Goal: Task Accomplishment & Management: Complete application form

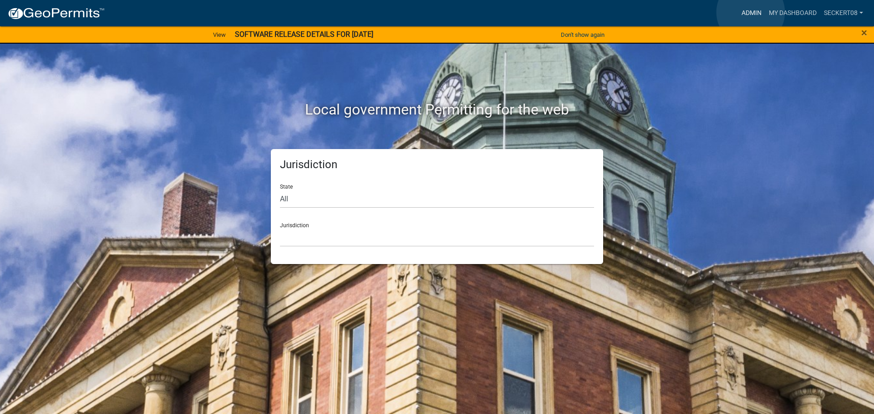
click at [750, 12] on link "Admin" at bounding box center [750, 13] width 27 height 17
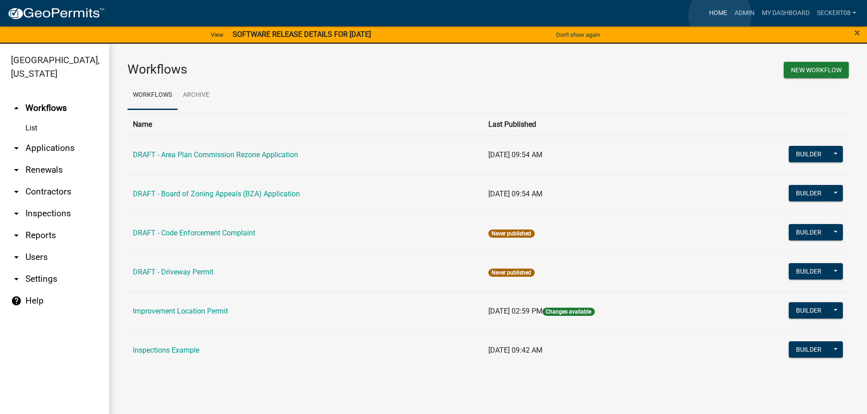
click at [720, 15] on link "Home" at bounding box center [717, 13] width 25 height 17
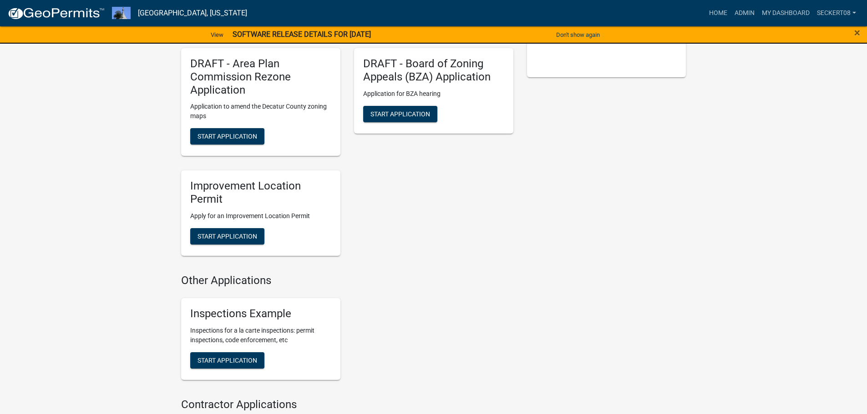
scroll to position [227, 0]
click at [241, 239] on span "Start Application" at bounding box center [227, 235] width 60 height 7
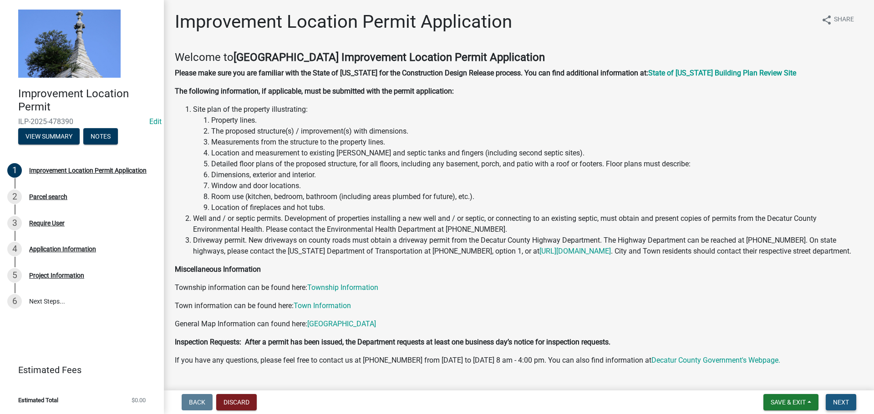
click at [831, 401] on button "Next" at bounding box center [840, 402] width 30 height 16
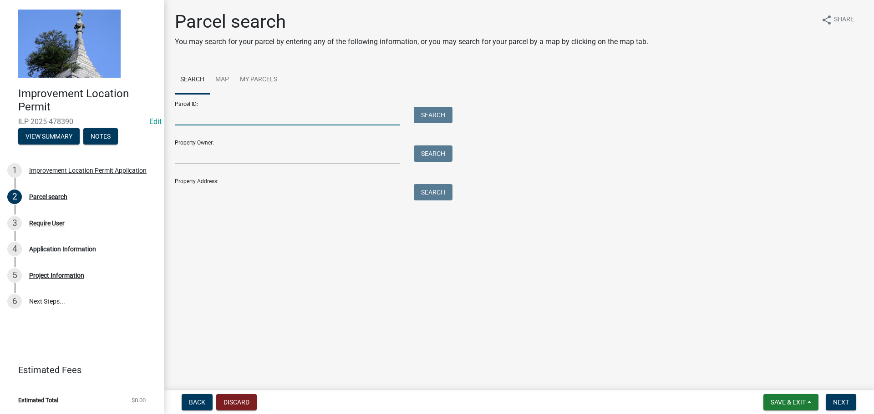
click at [233, 117] on input "Parcel ID:" at bounding box center [287, 116] width 225 height 19
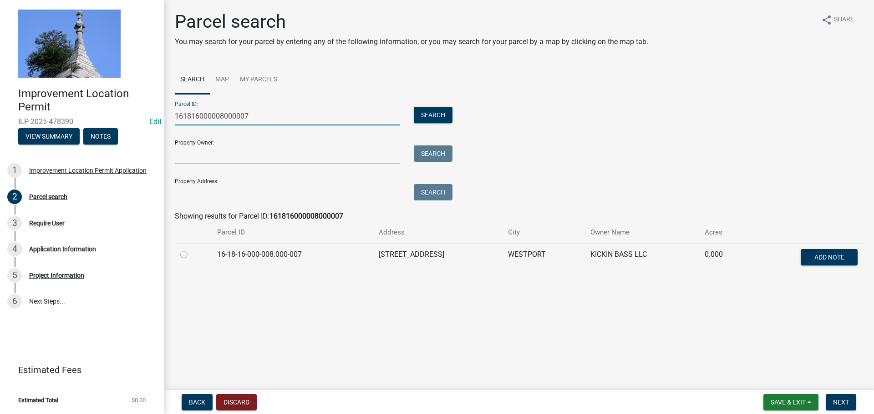
type input "161816000008000007"
click at [191, 249] on label at bounding box center [191, 249] width 0 height 0
click at [191, 255] on input "radio" at bounding box center [194, 252] width 6 height 6
radio input "true"
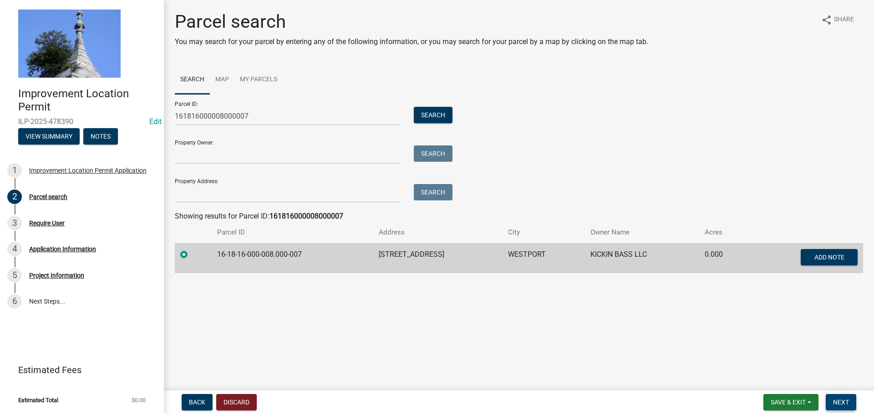
click at [834, 404] on span "Next" at bounding box center [841, 402] width 16 height 7
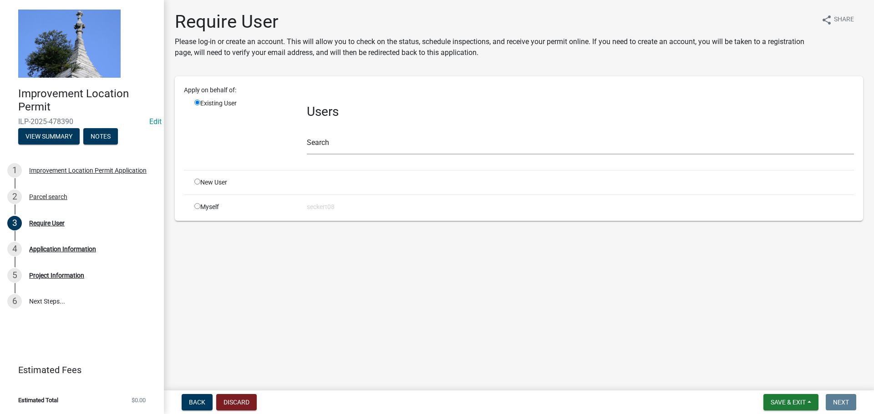
click at [197, 209] on div "Myself" at bounding box center [243, 207] width 112 height 10
click at [197, 207] on input "radio" at bounding box center [197, 206] width 6 height 6
radio input "true"
radio input "false"
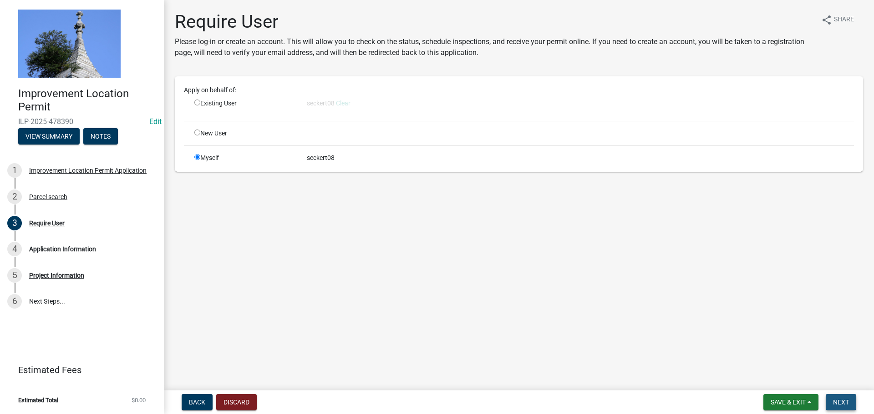
click at [836, 403] on span "Next" at bounding box center [841, 402] width 16 height 7
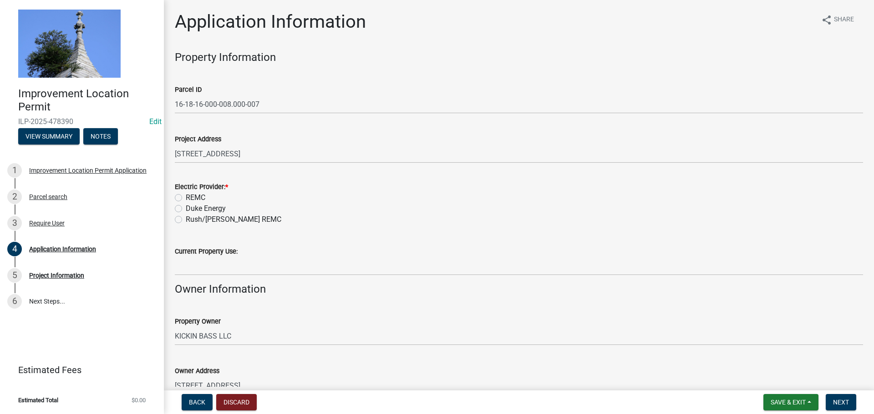
click at [186, 201] on label "REMC" at bounding box center [196, 197] width 20 height 11
click at [186, 198] on input "REMC" at bounding box center [189, 195] width 6 height 6
radio input "true"
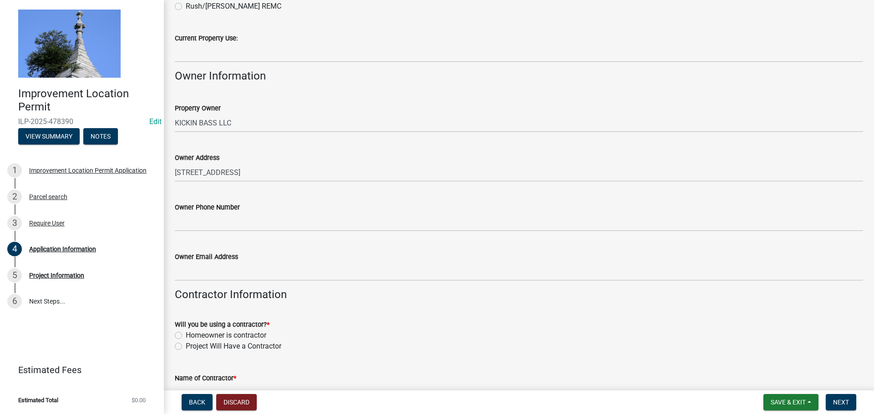
scroll to position [227, 0]
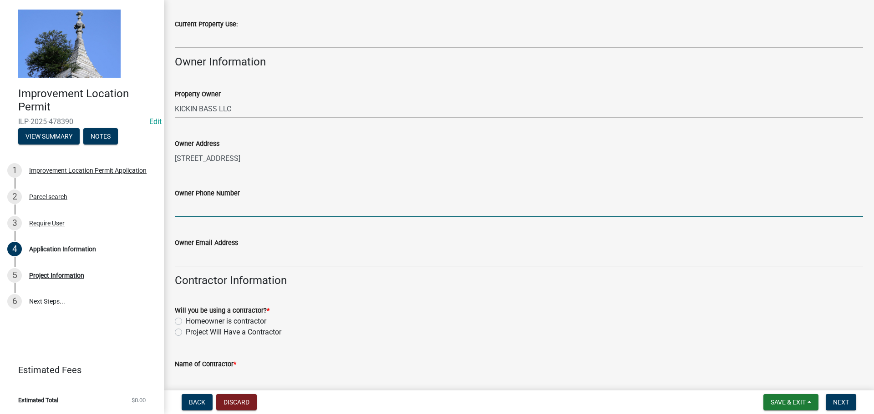
click at [195, 211] on input "Owner Phone Number" at bounding box center [519, 208] width 688 height 19
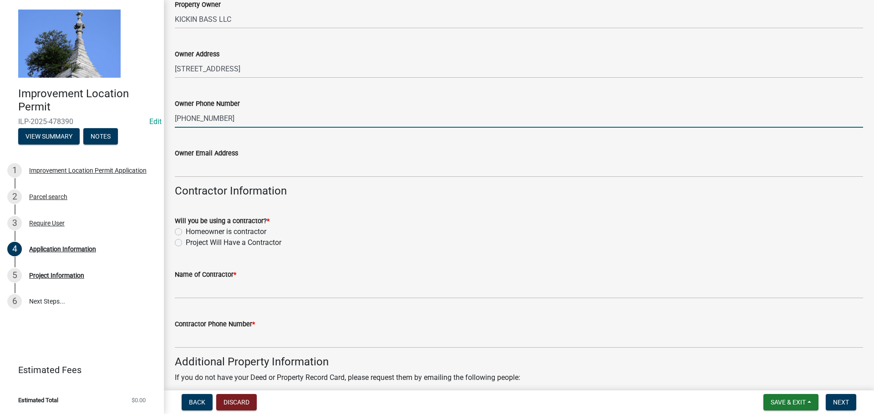
scroll to position [318, 0]
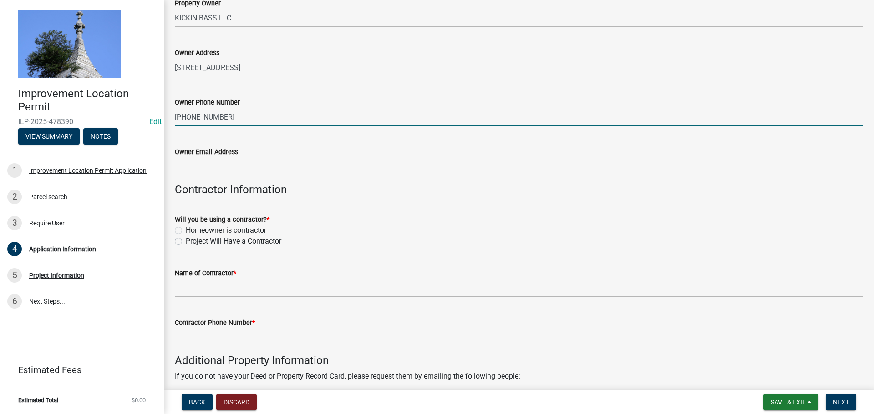
type input "317-828-5881"
click at [186, 242] on label "Project Will Have a Contractor" at bounding box center [234, 241] width 96 height 11
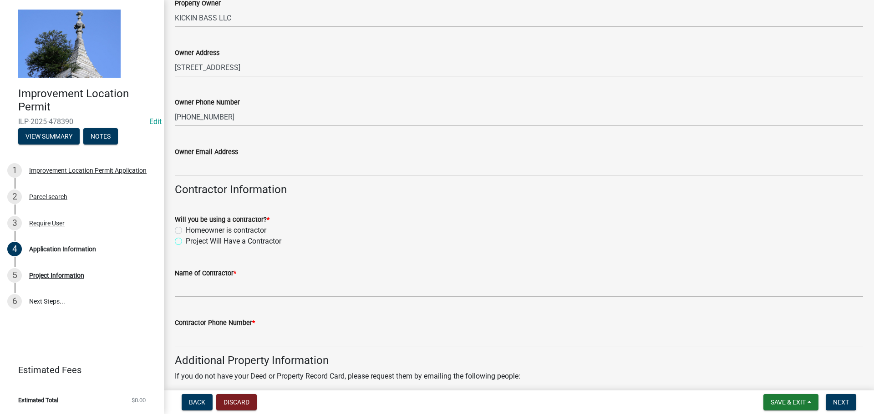
click at [186, 242] on input "Project Will Have a Contractor" at bounding box center [189, 239] width 6 height 6
radio input "true"
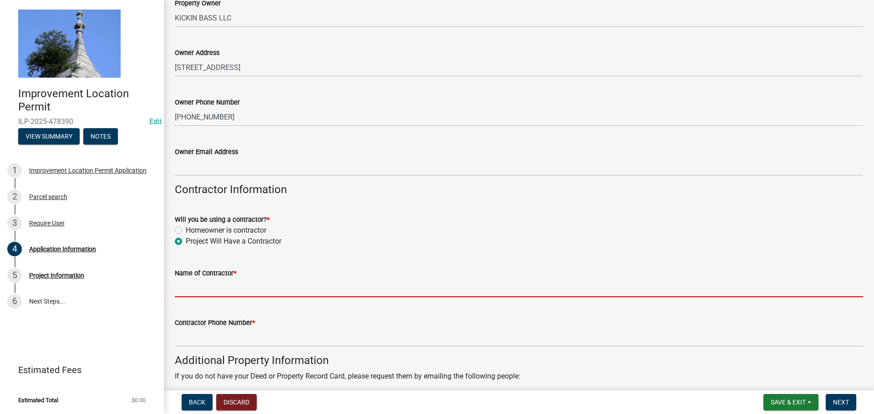
click at [192, 291] on input "Name of Contractor *" at bounding box center [519, 288] width 688 height 19
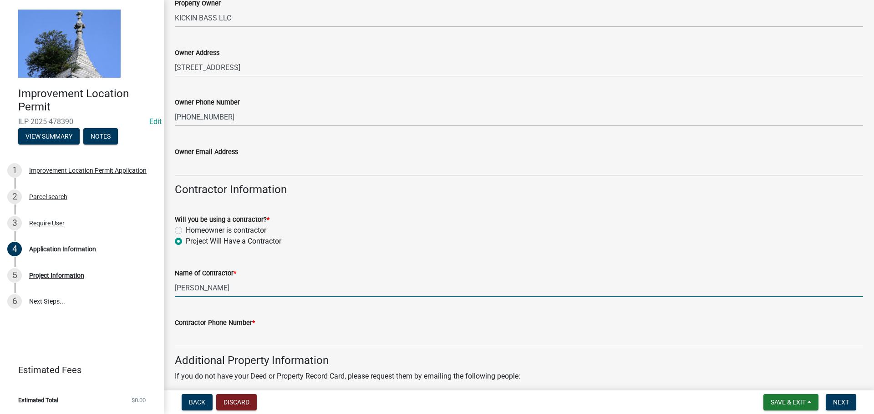
type input "Frank"
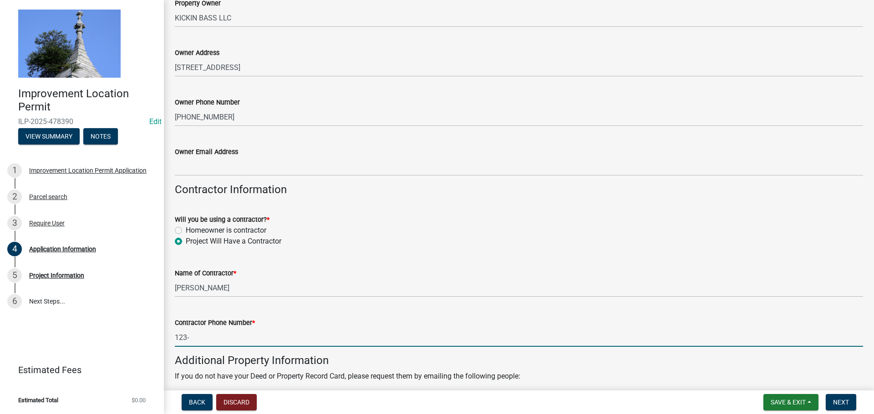
type input "123-456-7891"
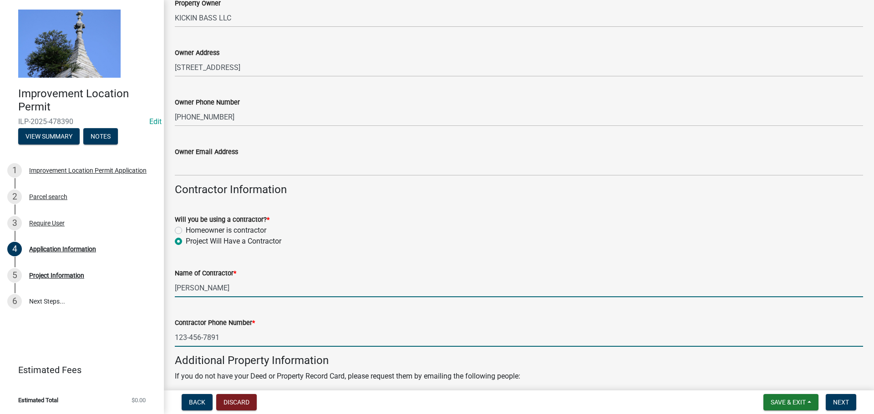
click at [230, 290] on input "Frank" at bounding box center [519, 288] width 688 height 19
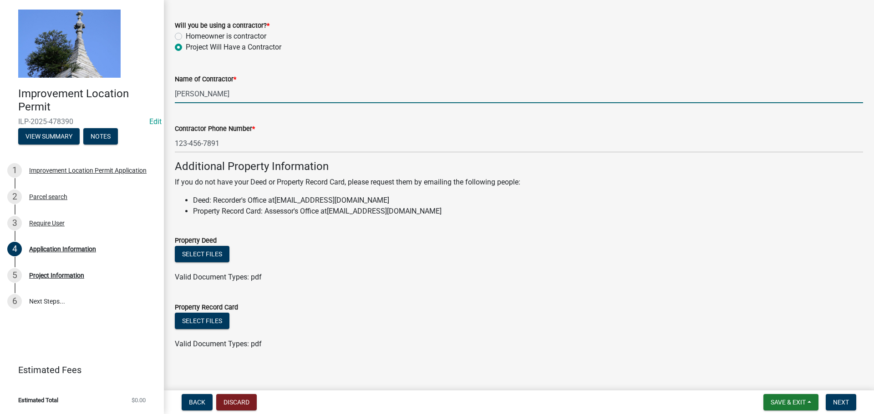
scroll to position [519, 0]
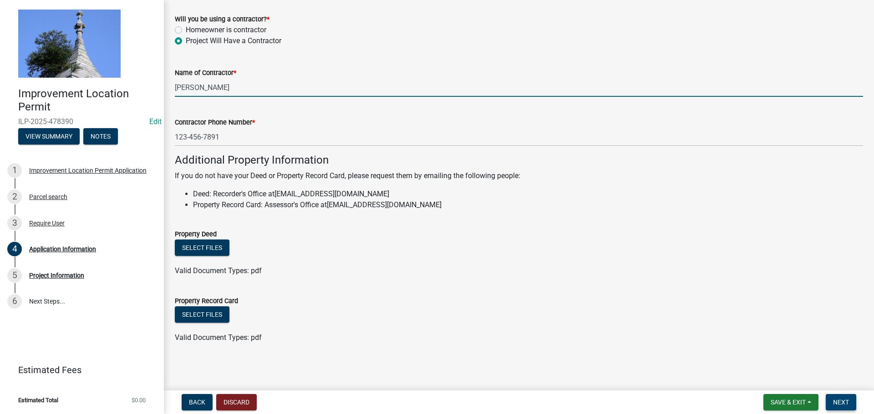
click at [833, 403] on span "Next" at bounding box center [841, 402] width 16 height 7
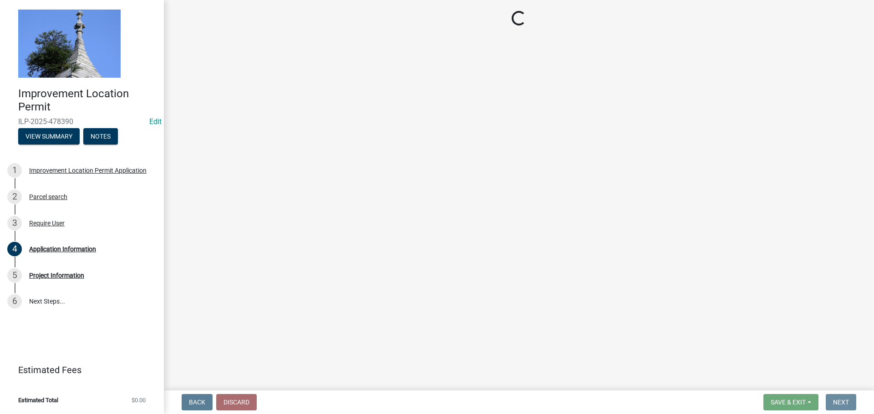
scroll to position [0, 0]
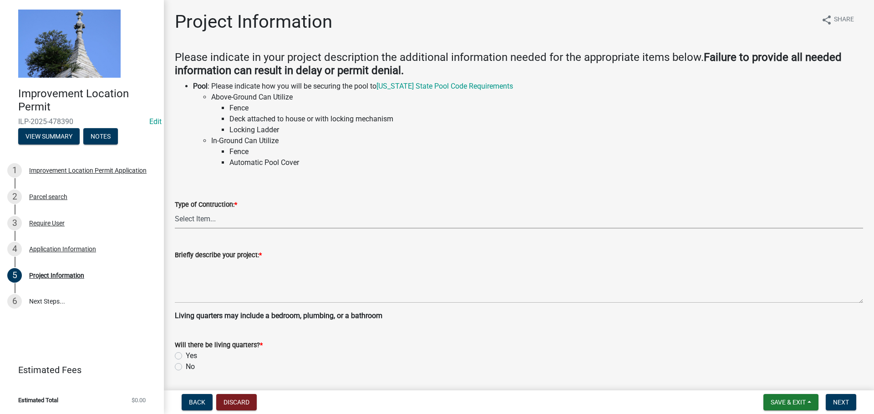
click at [213, 218] on select "Select Item... Addition Attached Garage Boat Dock Cell Tower/Co-Locate Commerci…" at bounding box center [519, 219] width 688 height 19
click at [175, 210] on select "Select Item... Addition Attached Garage Boat Dock Cell Tower/Co-Locate Commerci…" at bounding box center [519, 219] width 688 height 19
select select "f3bc9023-fd4b-4137-a980-219e42fac529"
click at [196, 304] on wm-data-entity-input "Briefly describe your project: *" at bounding box center [519, 274] width 688 height 74
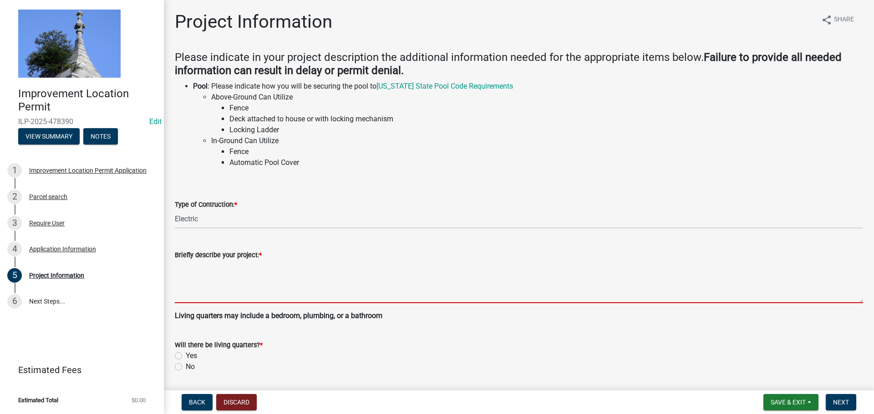
click at [199, 295] on textarea "Briefly describe your project: *" at bounding box center [519, 282] width 688 height 43
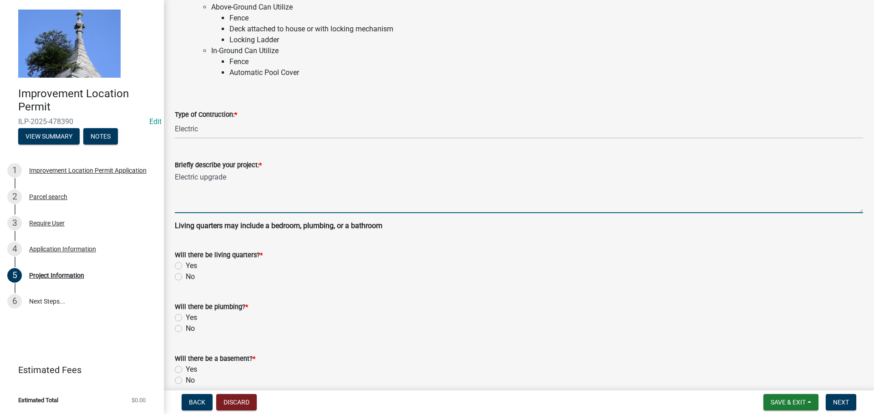
scroll to position [91, 0]
type textarea "Electric upgrade"
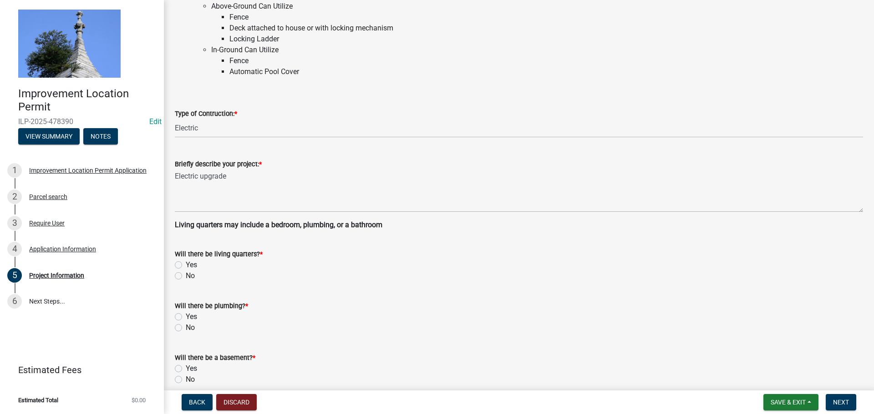
click at [186, 277] on label "No" at bounding box center [190, 276] width 9 height 11
click at [186, 277] on input "No" at bounding box center [189, 274] width 6 height 6
radio input "true"
click at [172, 326] on div "Will there be plumbing? * Yes No" at bounding box center [519, 312] width 702 height 44
click at [186, 329] on label "No" at bounding box center [190, 328] width 9 height 11
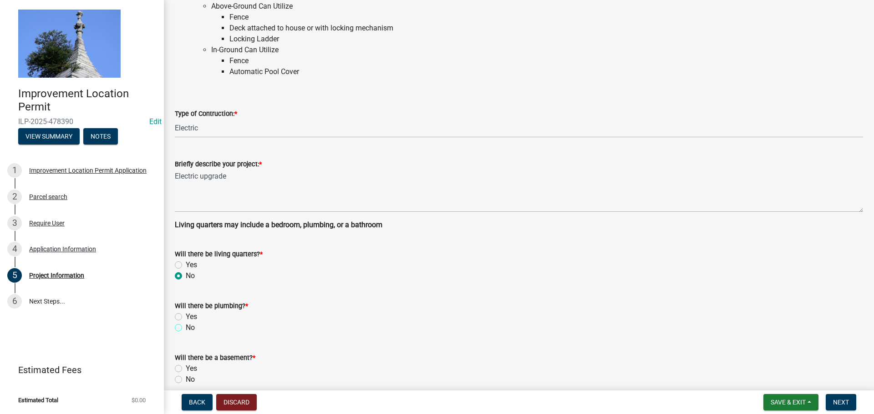
click at [186, 328] on input "No" at bounding box center [189, 326] width 6 height 6
radio input "true"
click at [186, 379] on label "No" at bounding box center [190, 379] width 9 height 11
click at [186, 379] on input "No" at bounding box center [189, 377] width 6 height 6
radio input "true"
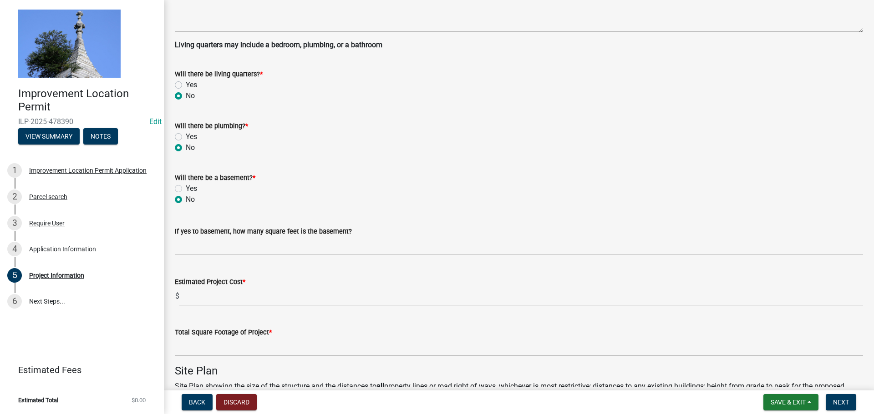
scroll to position [273, 0]
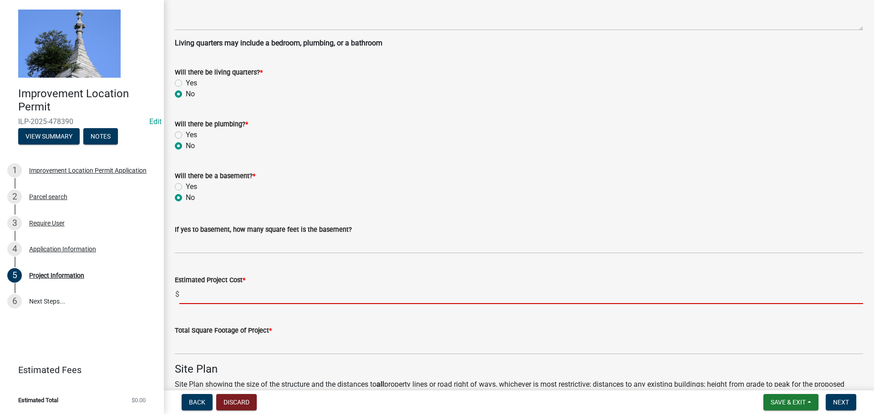
click at [196, 291] on input "text" at bounding box center [520, 295] width 683 height 19
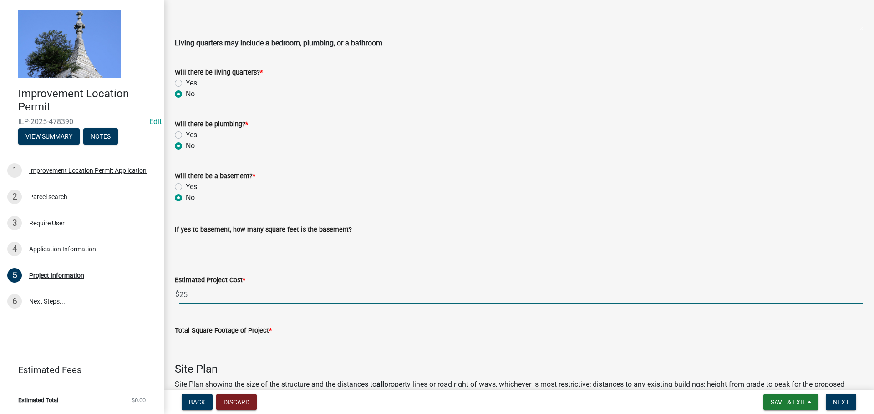
type input "2"
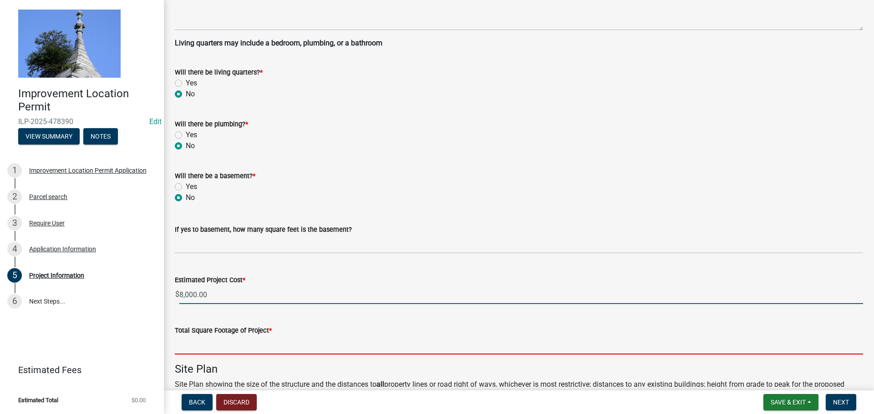
type input "8000"
click at [213, 344] on input "text" at bounding box center [519, 345] width 688 height 19
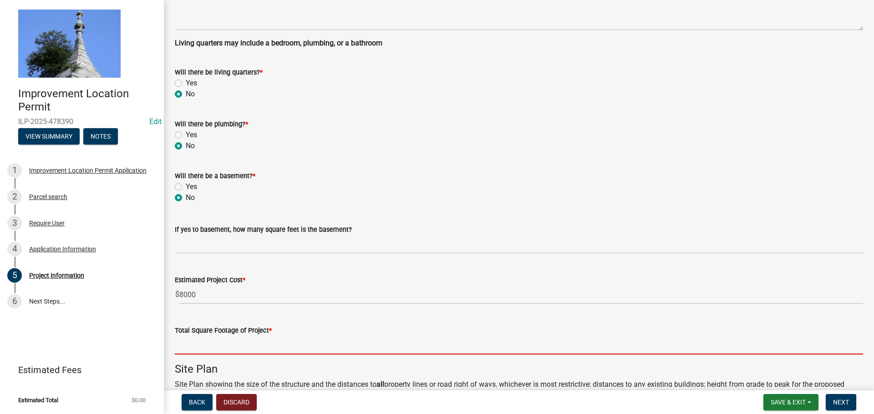
type input "1"
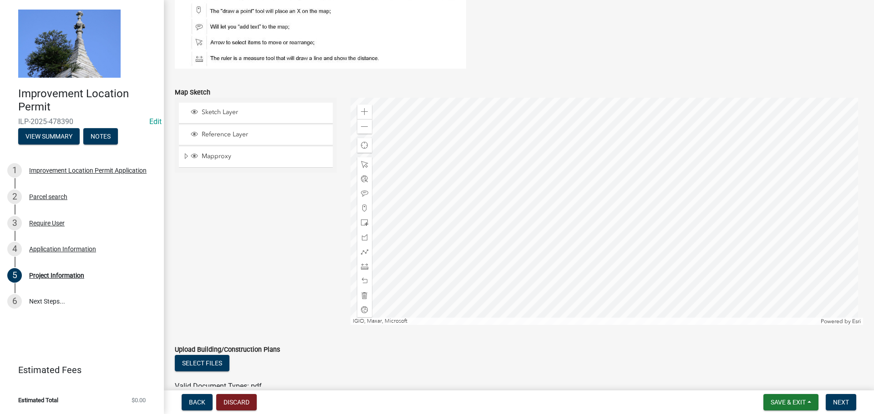
scroll to position [773, 0]
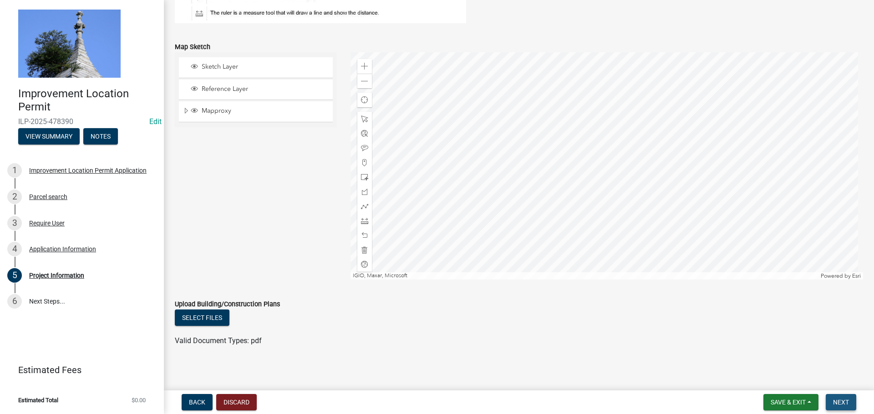
click at [838, 404] on span "Next" at bounding box center [841, 402] width 16 height 7
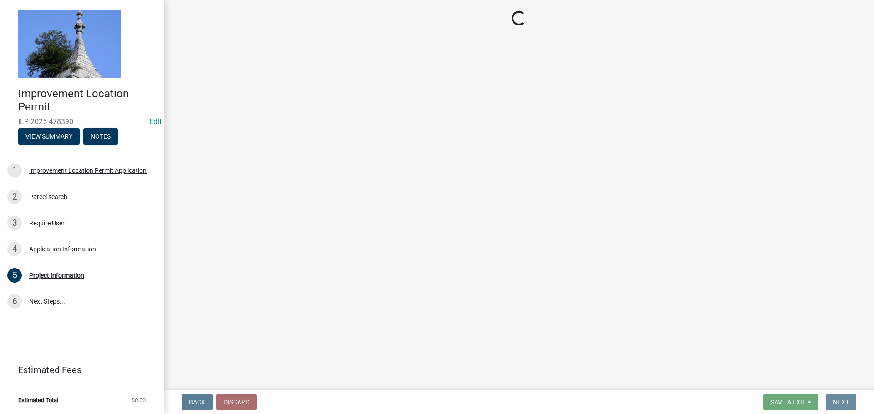
scroll to position [0, 0]
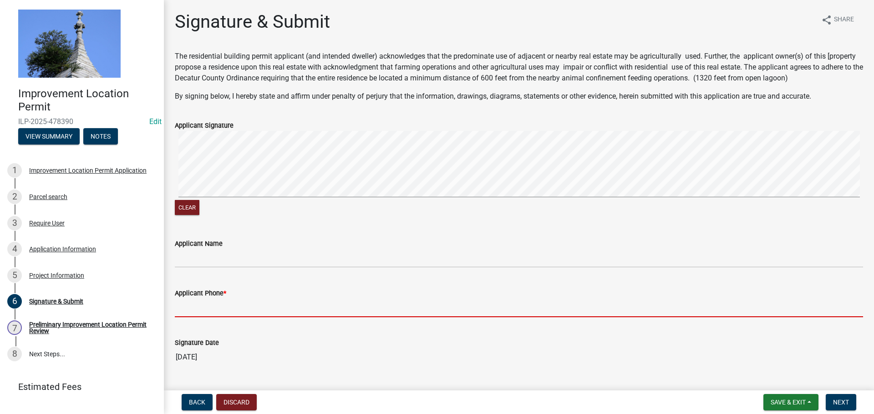
click at [207, 307] on input "Applicant Phone *" at bounding box center [519, 308] width 688 height 19
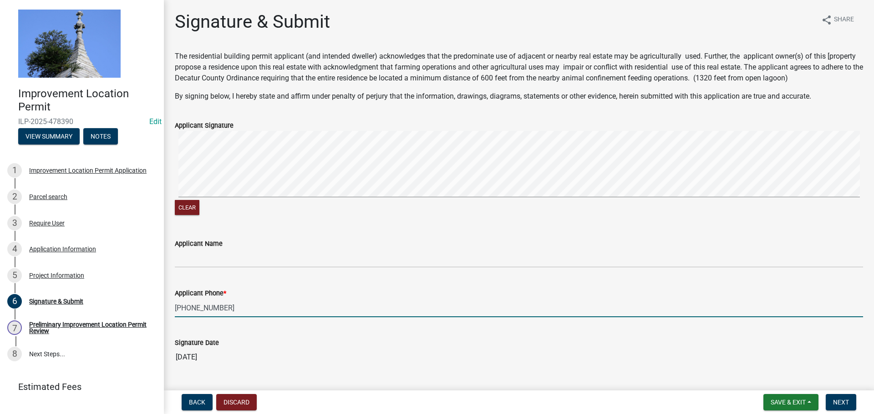
scroll to position [22, 0]
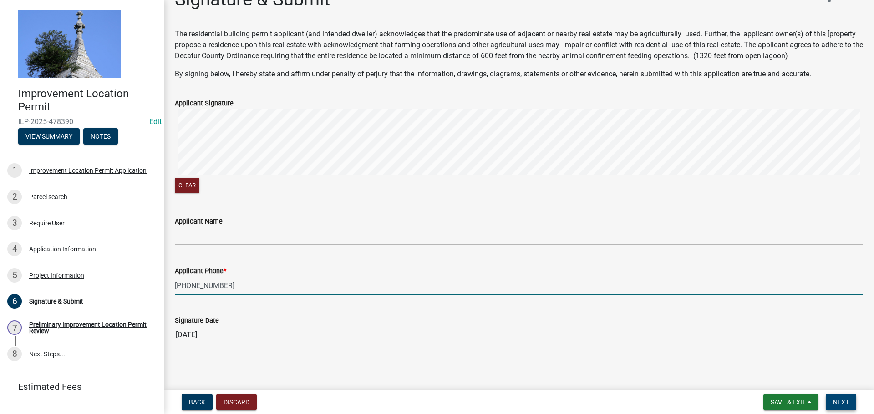
type input "317-828-5881"
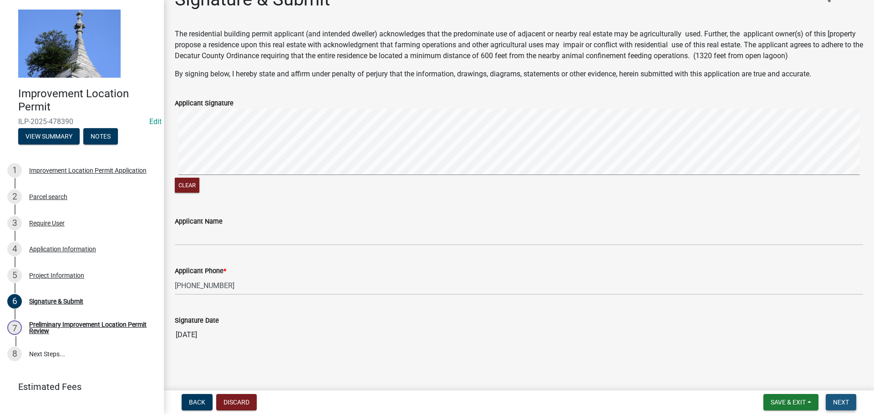
click at [845, 404] on span "Next" at bounding box center [841, 402] width 16 height 7
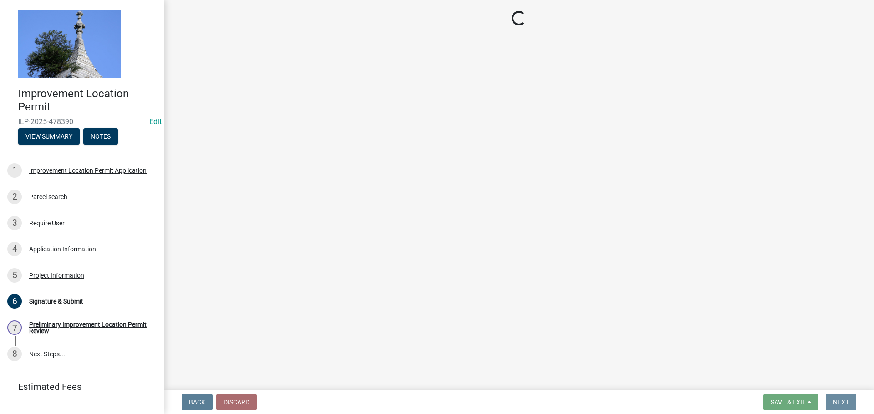
scroll to position [0, 0]
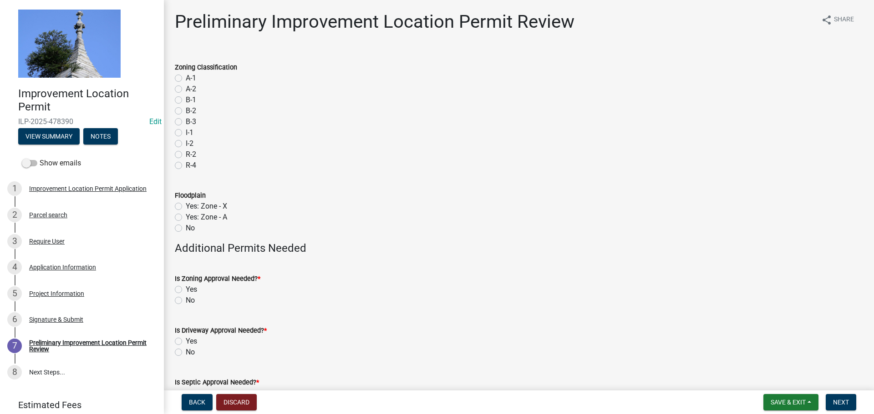
click at [186, 76] on label "A-1" at bounding box center [191, 78] width 10 height 11
click at [186, 76] on input "A-1" at bounding box center [189, 76] width 6 height 6
radio input "true"
click at [186, 229] on label "No" at bounding box center [190, 228] width 9 height 11
click at [186, 229] on input "No" at bounding box center [189, 226] width 6 height 6
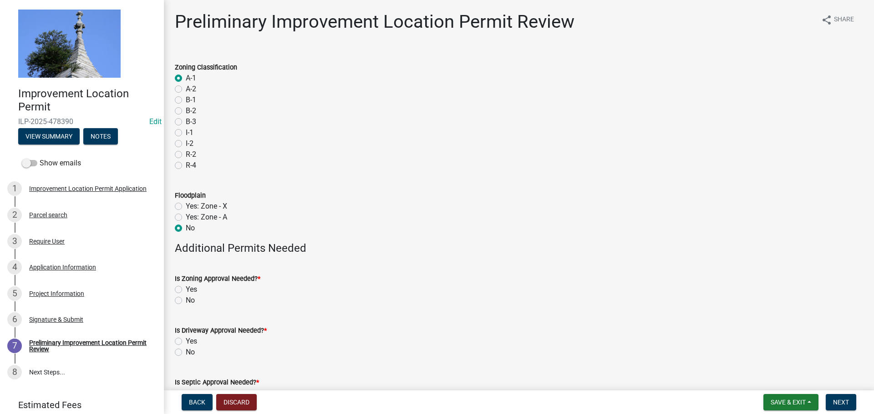
radio input "true"
click at [186, 298] on label "No" at bounding box center [190, 300] width 9 height 11
click at [186, 298] on input "No" at bounding box center [189, 298] width 6 height 6
radio input "true"
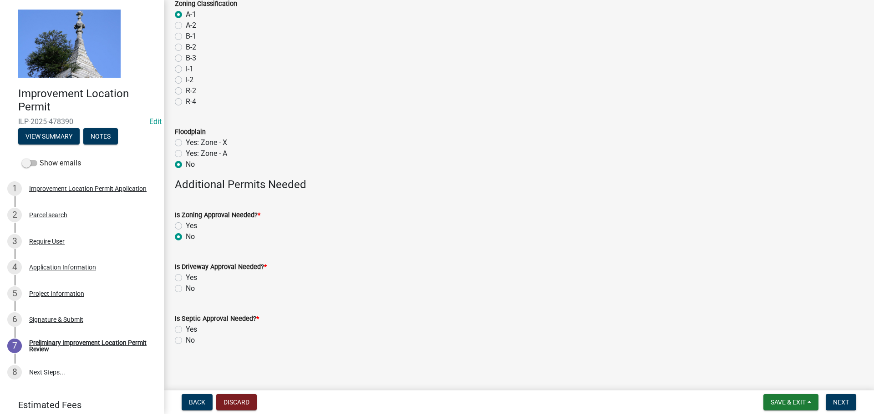
scroll to position [66, 0]
click at [183, 298] on wm-data-entity-input "Is Driveway Approval Needed? * Yes No" at bounding box center [519, 274] width 688 height 52
click at [186, 284] on label "No" at bounding box center [190, 286] width 9 height 11
click at [186, 284] on input "No" at bounding box center [189, 284] width 6 height 6
radio input "true"
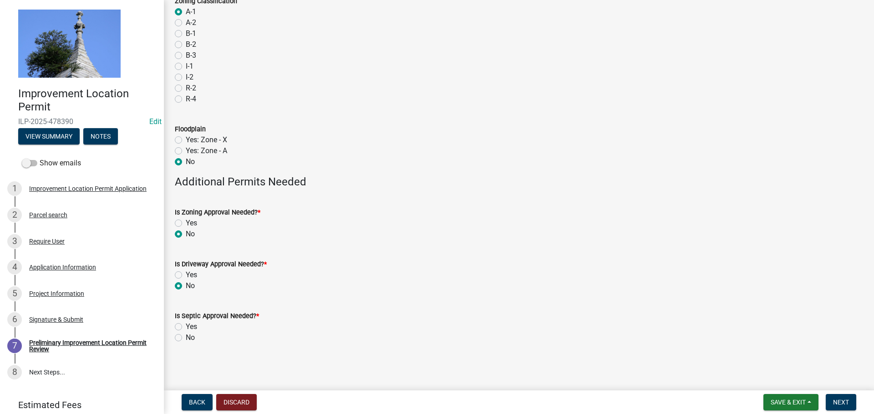
click at [186, 285] on label "No" at bounding box center [190, 286] width 9 height 11
click at [186, 285] on input "No" at bounding box center [189, 284] width 6 height 6
click at [186, 338] on label "No" at bounding box center [190, 338] width 9 height 11
click at [186, 338] on input "No" at bounding box center [189, 336] width 6 height 6
radio input "true"
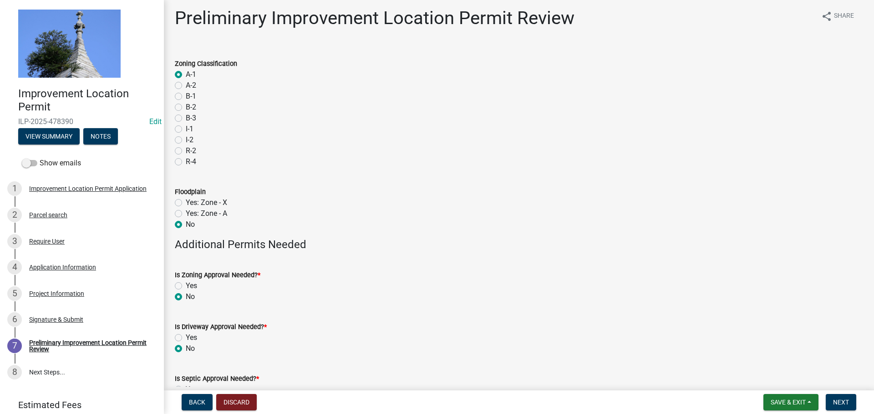
scroll to position [0, 0]
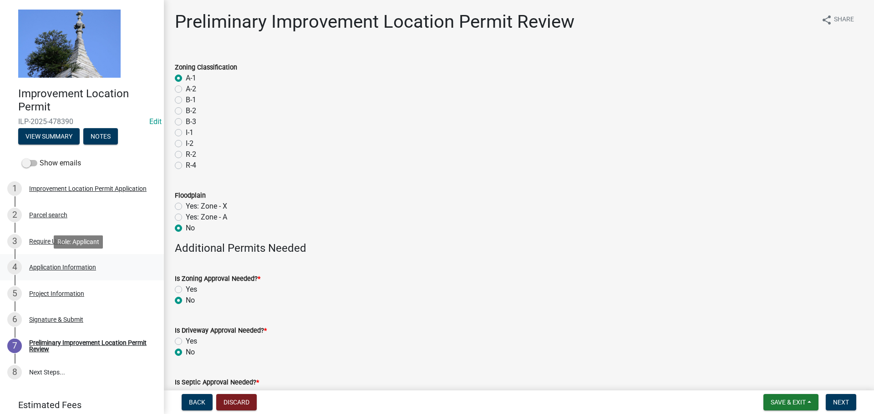
click at [52, 267] on div "Application Information" at bounding box center [62, 267] width 67 height 6
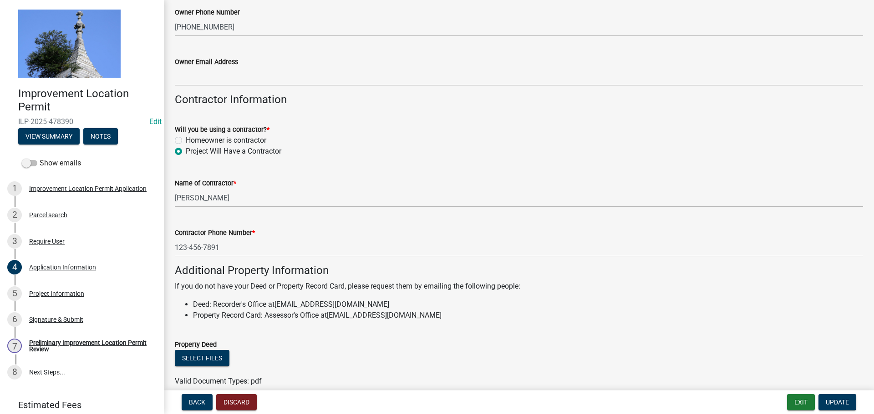
scroll to position [409, 0]
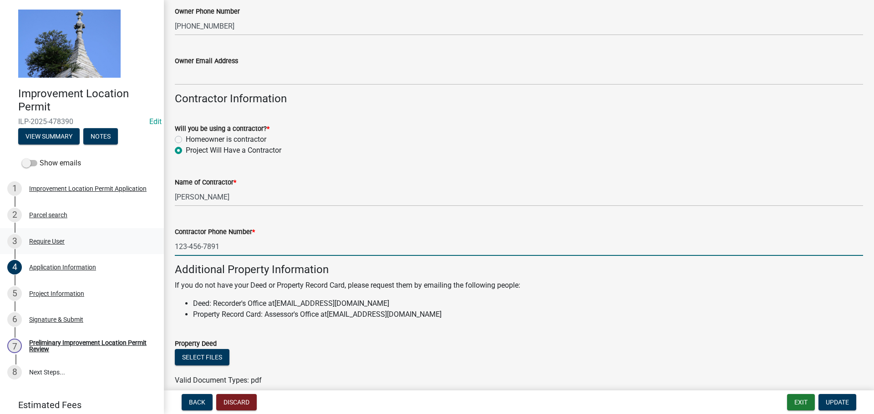
drag, startPoint x: 223, startPoint y: 247, endPoint x: 148, endPoint y: 232, distance: 76.5
click at [148, 232] on div "Improvement Location Permit ILP-2025-478390 Edit View Summary Notes Show emails…" at bounding box center [437, 207] width 874 height 414
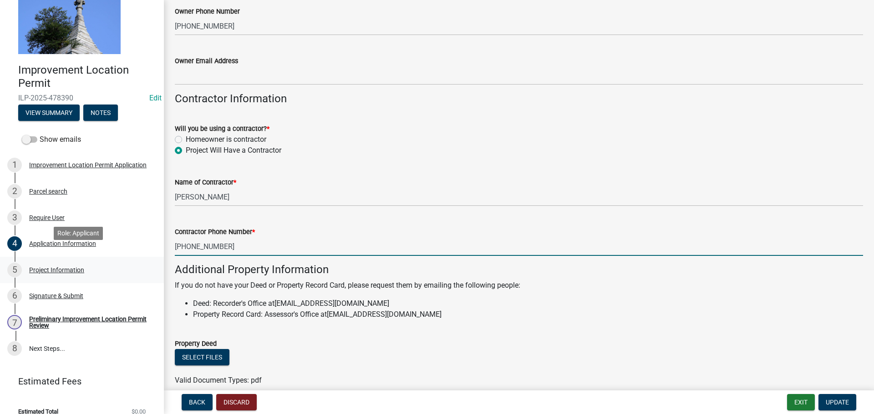
scroll to position [35, 0]
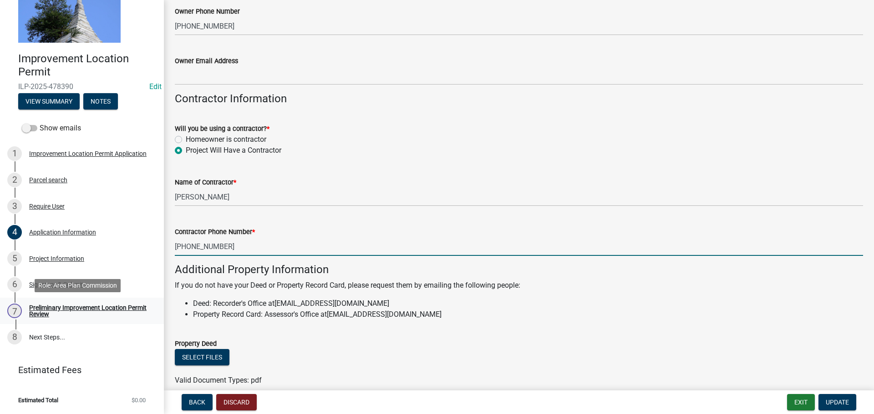
type input "317-460-1301"
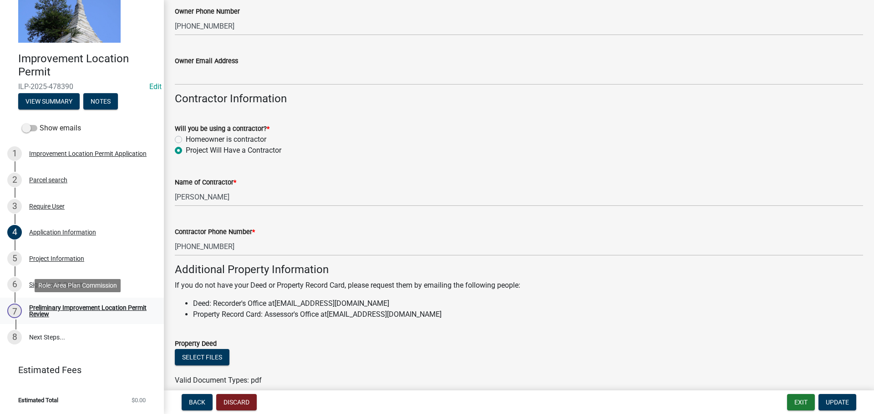
click at [73, 306] on div "Preliminary Improvement Location Permit Review" at bounding box center [89, 311] width 120 height 13
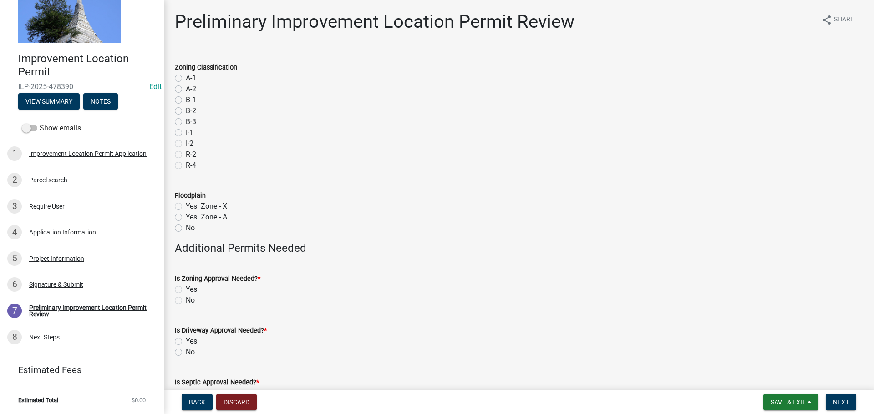
click at [186, 80] on label "A-1" at bounding box center [191, 78] width 10 height 11
click at [186, 79] on input "A-1" at bounding box center [189, 76] width 6 height 6
radio input "true"
click at [186, 230] on label "No" at bounding box center [190, 228] width 9 height 11
click at [186, 229] on input "No" at bounding box center [189, 226] width 6 height 6
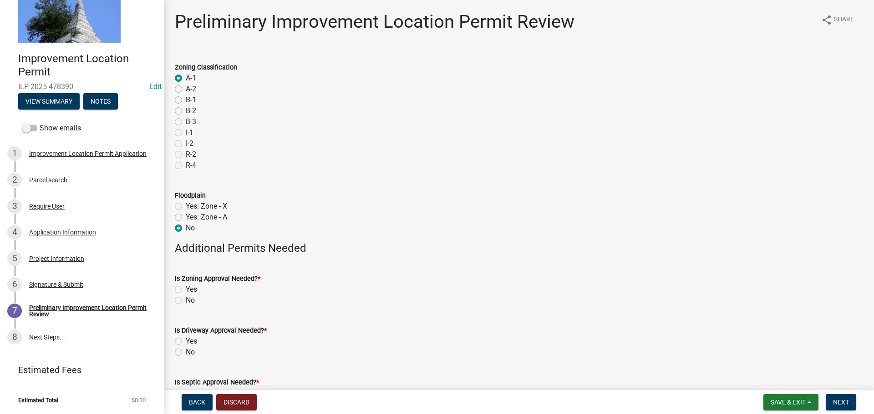
radio input "true"
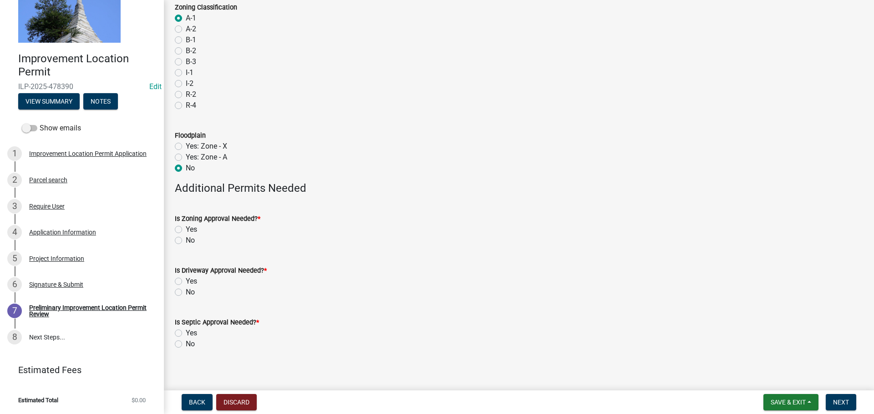
scroll to position [66, 0]
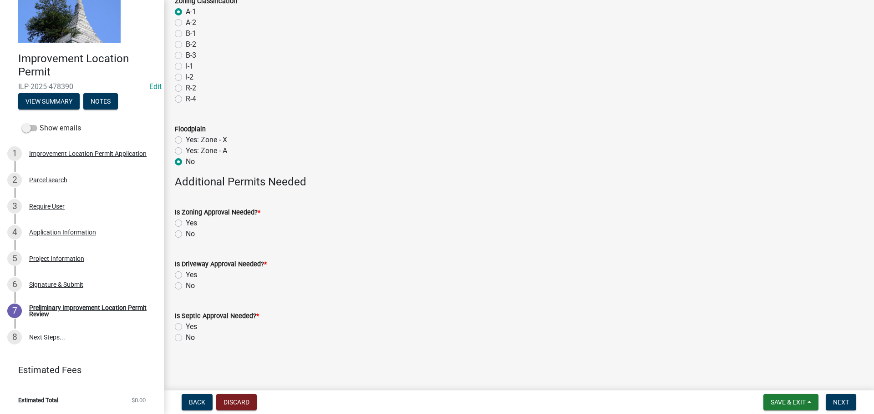
click at [186, 233] on label "No" at bounding box center [190, 234] width 9 height 11
click at [186, 233] on input "No" at bounding box center [189, 232] width 6 height 6
radio input "true"
click at [186, 285] on label "No" at bounding box center [190, 286] width 9 height 11
click at [186, 285] on input "No" at bounding box center [189, 284] width 6 height 6
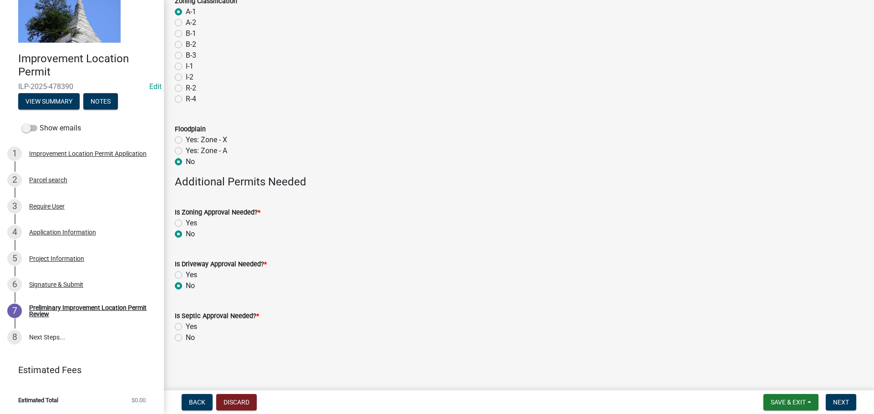
radio input "true"
click at [186, 340] on label "No" at bounding box center [190, 338] width 9 height 11
click at [186, 338] on input "No" at bounding box center [189, 336] width 6 height 6
radio input "true"
click at [839, 400] on span "Next" at bounding box center [841, 402] width 16 height 7
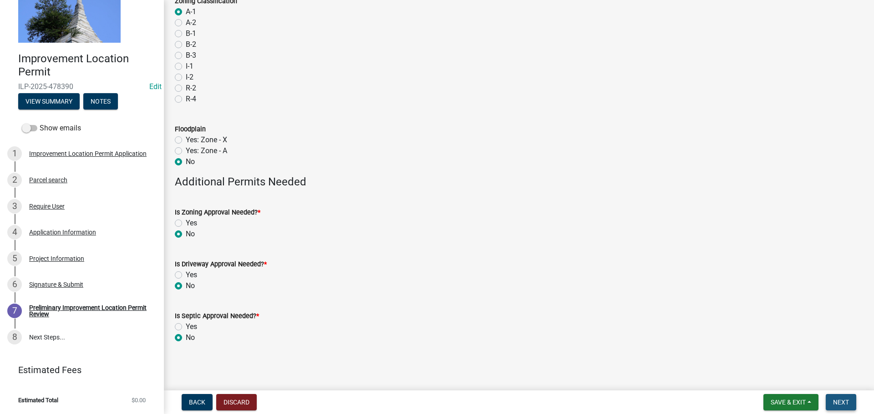
scroll to position [0, 0]
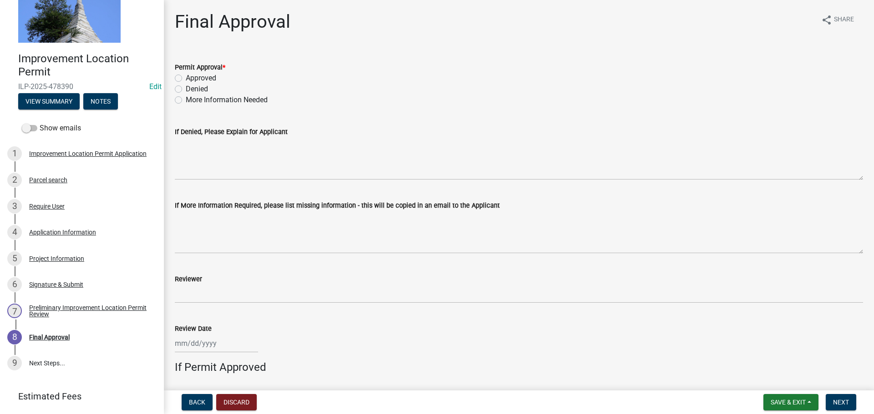
click at [186, 81] on label "Approved" at bounding box center [201, 78] width 30 height 11
click at [186, 79] on input "Approved" at bounding box center [189, 76] width 6 height 6
radio input "true"
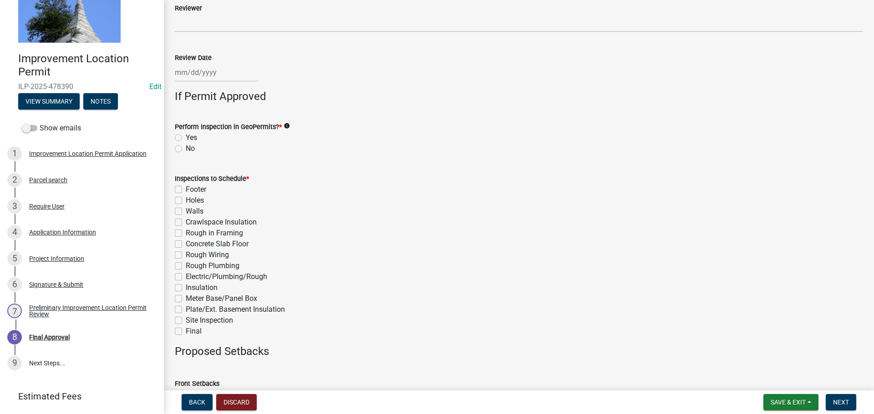
scroll to position [273, 0]
click at [186, 148] on label "No" at bounding box center [190, 146] width 9 height 11
click at [186, 147] on input "No" at bounding box center [189, 144] width 6 height 6
radio input "true"
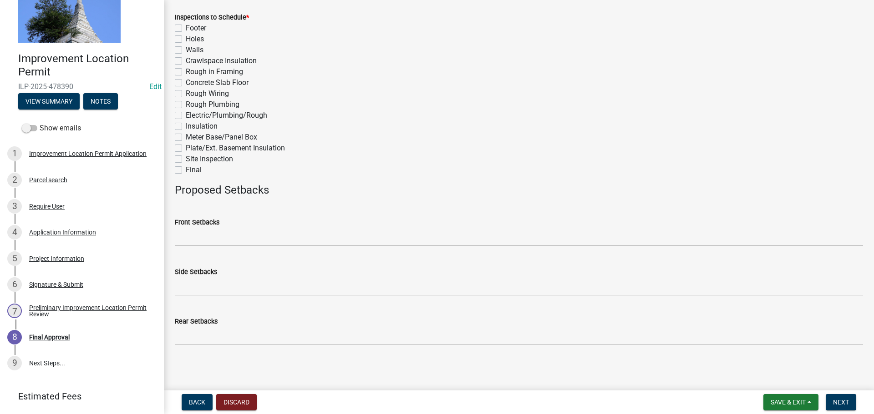
scroll to position [434, 0]
click at [186, 170] on label "Final" at bounding box center [194, 168] width 16 height 11
click at [186, 169] on input "Final" at bounding box center [189, 166] width 6 height 6
checkbox input "true"
checkbox input "false"
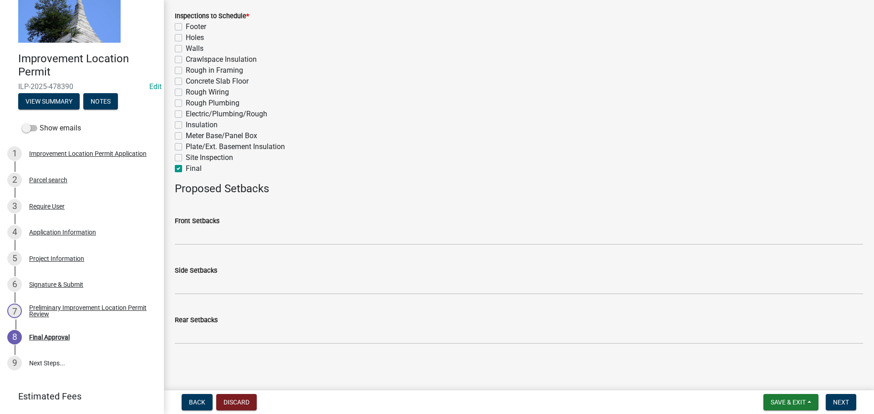
checkbox input "false"
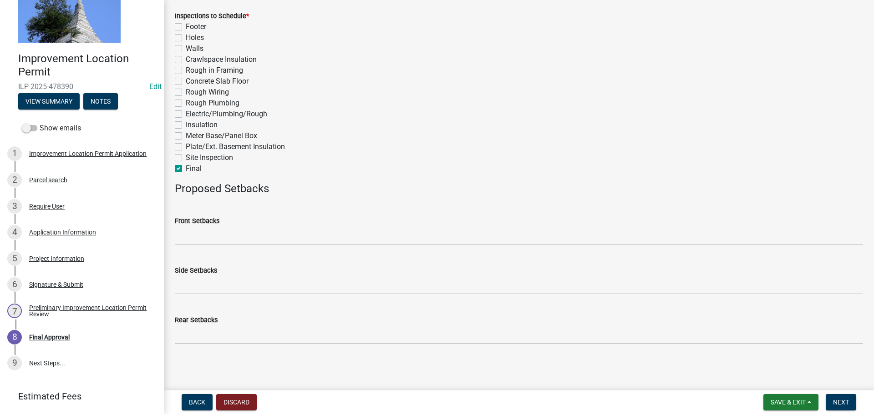
checkbox input "false"
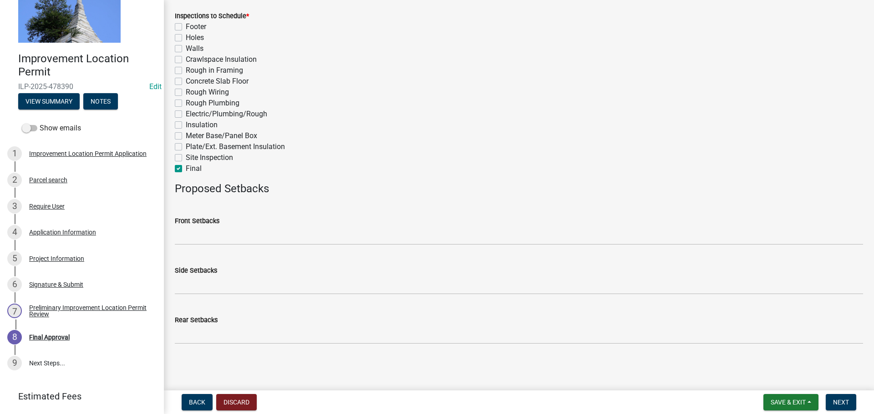
checkbox input "false"
checkbox input "true"
click at [830, 405] on button "Next" at bounding box center [840, 402] width 30 height 16
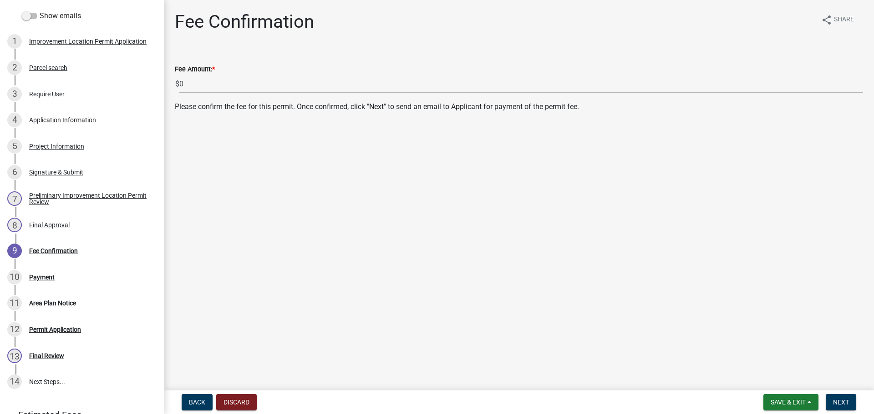
scroll to position [147, 0]
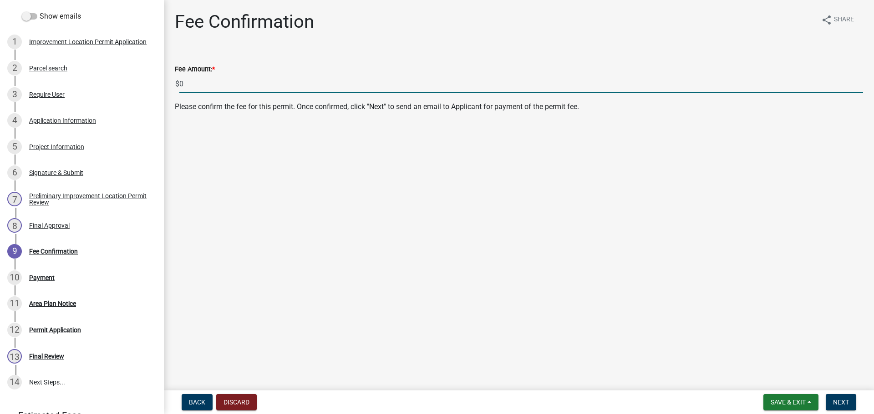
drag, startPoint x: 190, startPoint y: 82, endPoint x: 173, endPoint y: 81, distance: 16.5
click at [173, 81] on div "Fee Amount: * $ 0" at bounding box center [519, 72] width 702 height 42
type input "80.00"
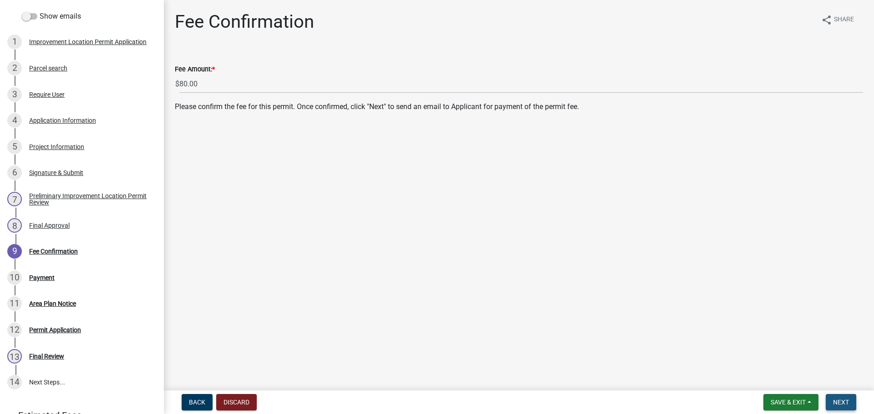
click at [847, 401] on span "Next" at bounding box center [841, 402] width 16 height 7
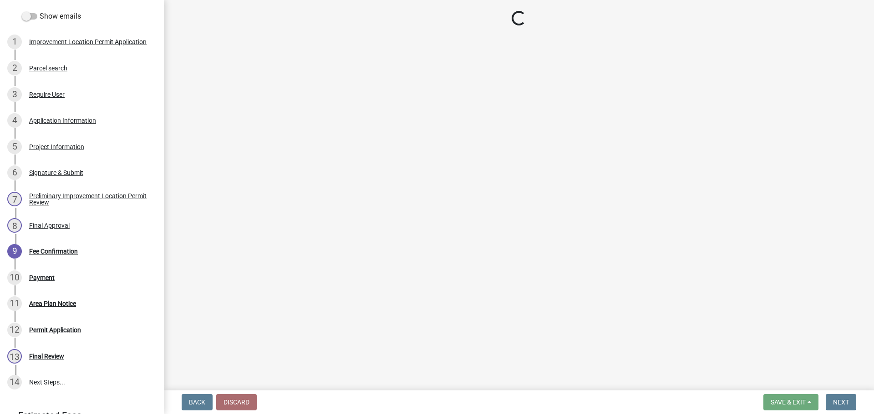
select select "3: 3"
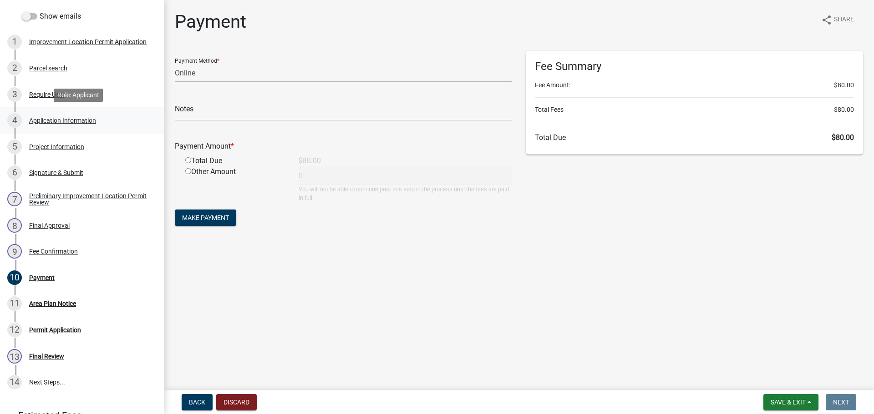
click at [62, 123] on div "Application Information" at bounding box center [62, 120] width 67 height 6
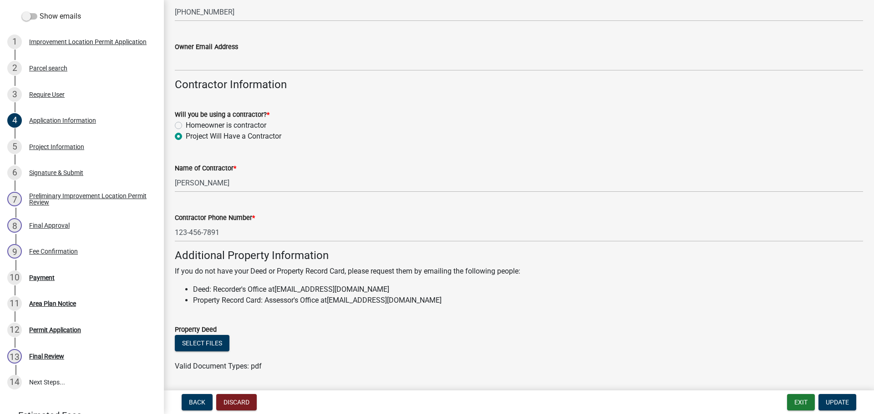
scroll to position [455, 0]
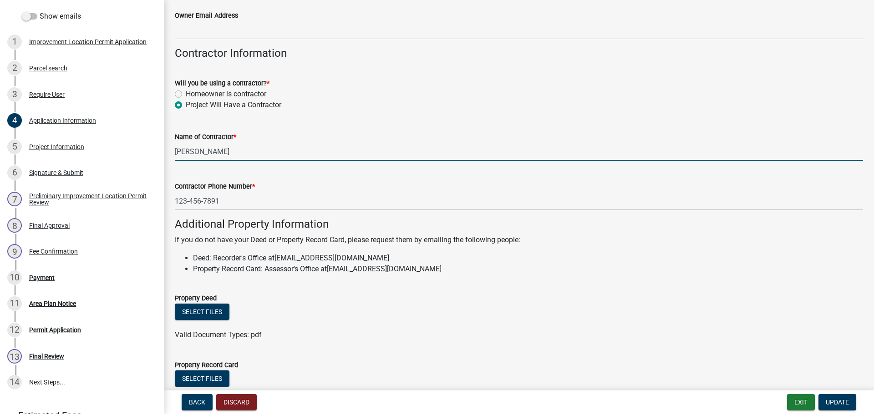
click at [207, 148] on input "Frank" at bounding box center [519, 151] width 688 height 19
click at [191, 150] on input "Frank Chuta" at bounding box center [519, 151] width 688 height 19
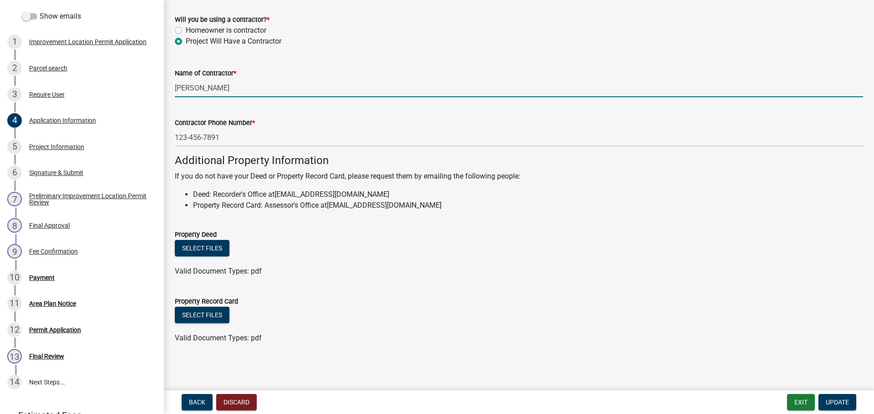
scroll to position [519, 0]
type input "Frank Chuta"
click at [48, 278] on div "Payment" at bounding box center [41, 278] width 25 height 6
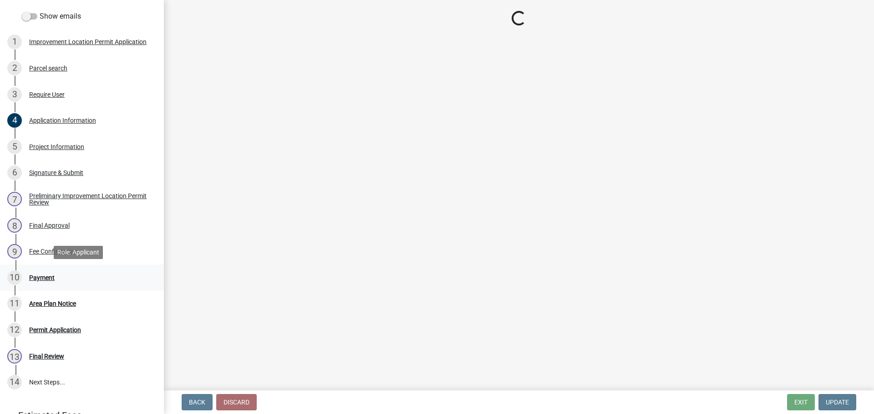
scroll to position [0, 0]
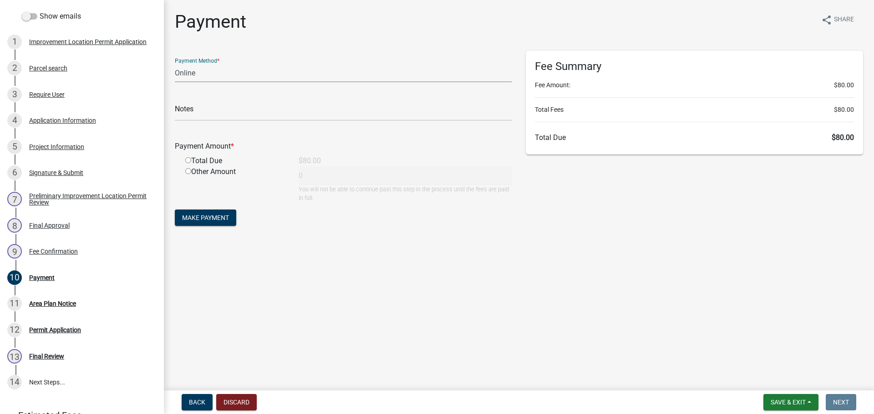
click at [381, 72] on select "Credit Card POS Check Cash Online" at bounding box center [343, 73] width 337 height 19
click at [175, 64] on select "Credit Card POS Check Cash Online" at bounding box center [343, 73] width 337 height 19
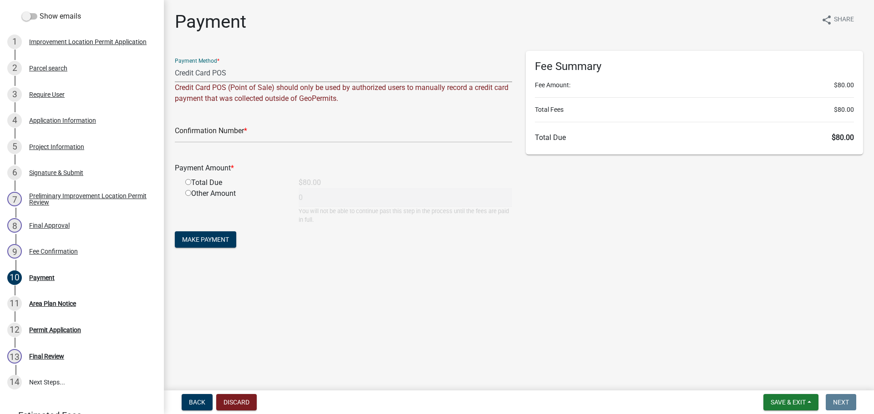
click at [361, 74] on select "Credit Card POS Check Cash Online" at bounding box center [343, 73] width 337 height 19
select select "3: 3"
click at [175, 64] on select "Credit Card POS Check Cash Online" at bounding box center [343, 73] width 337 height 19
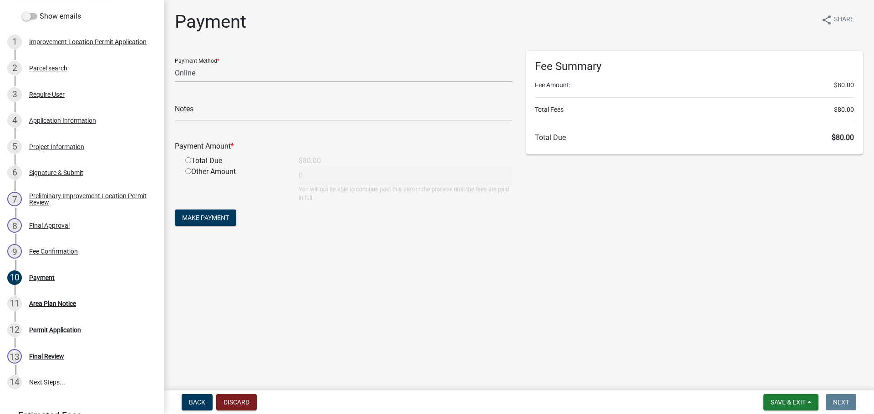
click at [188, 162] on input "radio" at bounding box center [188, 160] width 6 height 6
radio input "true"
type input "80"
click at [192, 220] on span "Make Payment" at bounding box center [205, 217] width 47 height 7
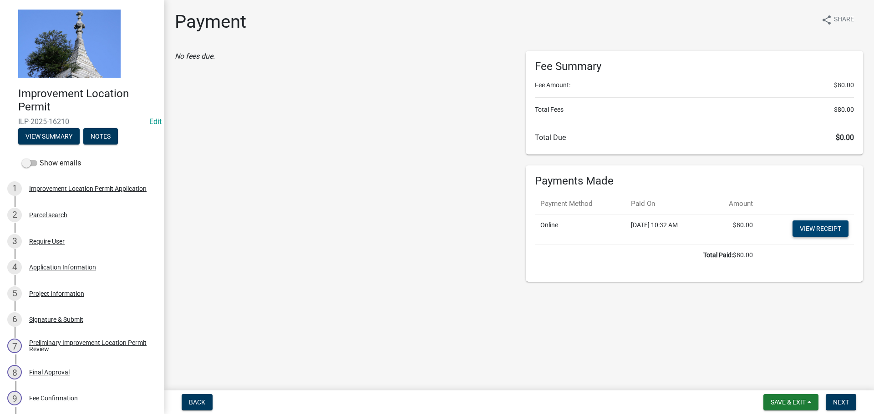
click at [799, 231] on link "View receipt" at bounding box center [820, 229] width 56 height 16
click at [841, 404] on span "Next" at bounding box center [841, 402] width 16 height 7
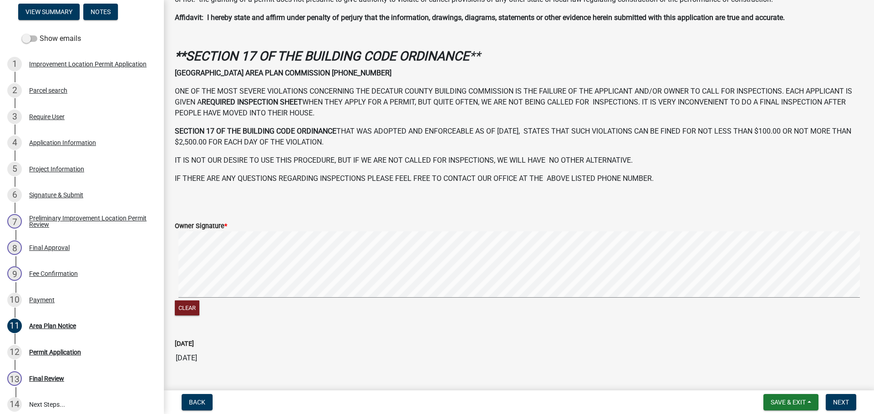
scroll to position [262, 0]
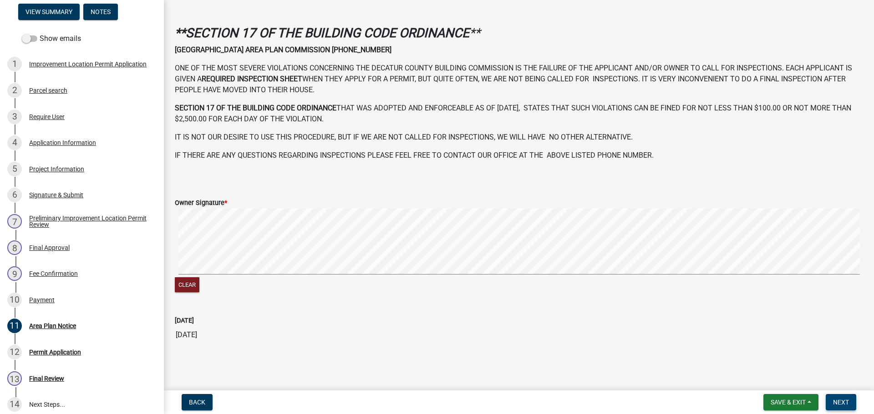
click at [834, 407] on button "Next" at bounding box center [840, 402] width 30 height 16
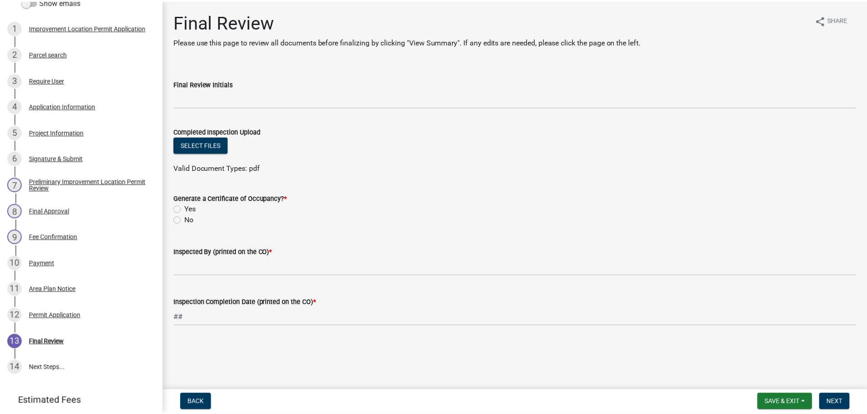
scroll to position [163, 0]
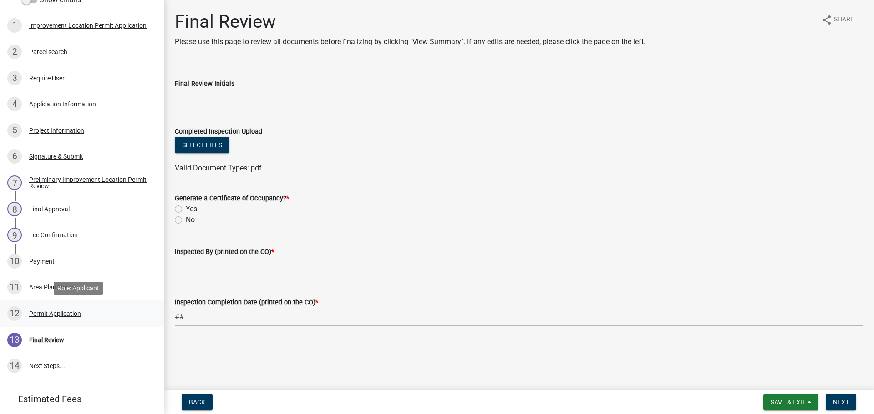
click at [57, 311] on div "Permit Application" at bounding box center [55, 314] width 52 height 6
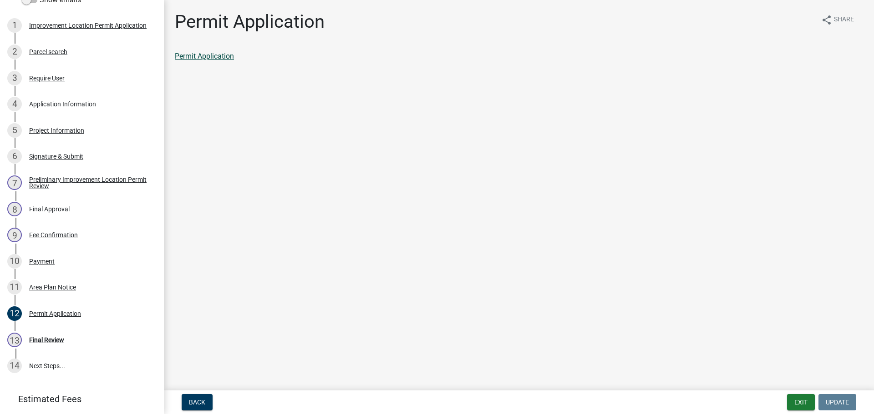
click at [216, 57] on link "Permit Application" at bounding box center [204, 56] width 59 height 9
click at [803, 399] on button "Exit" at bounding box center [801, 402] width 28 height 16
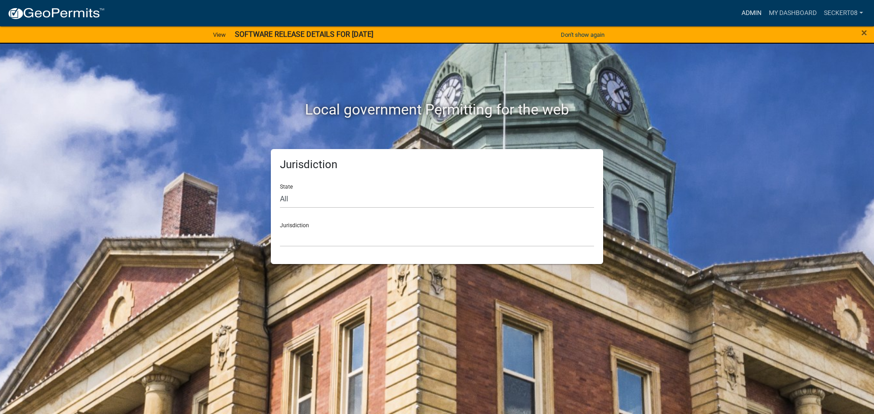
click at [752, 15] on link "Admin" at bounding box center [750, 13] width 27 height 17
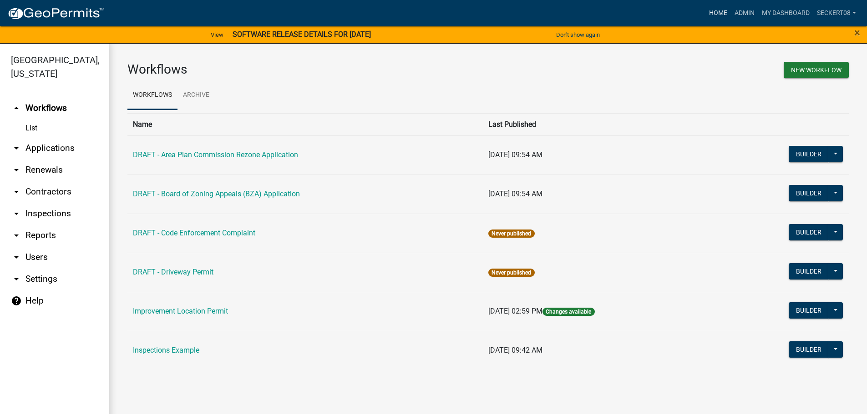
click at [719, 11] on link "Home" at bounding box center [717, 13] width 25 height 17
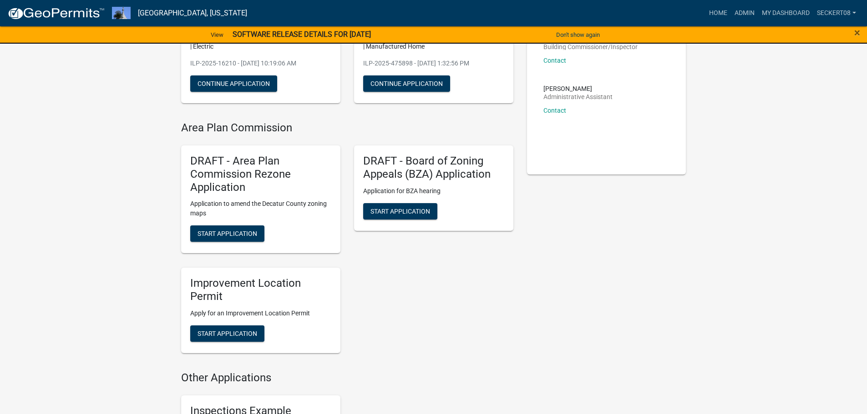
scroll to position [182, 0]
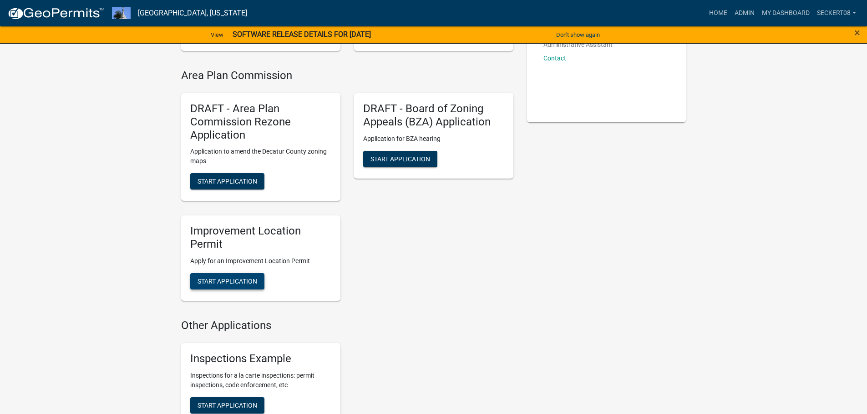
click at [250, 285] on span "Start Application" at bounding box center [227, 281] width 60 height 7
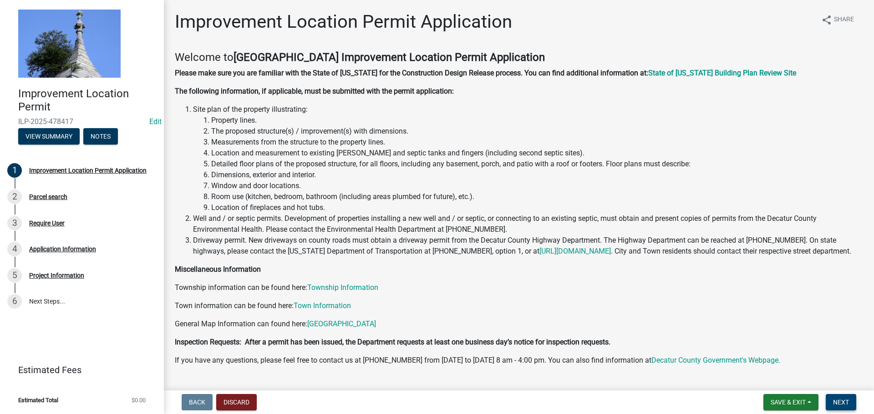
click at [829, 399] on button "Next" at bounding box center [840, 402] width 30 height 16
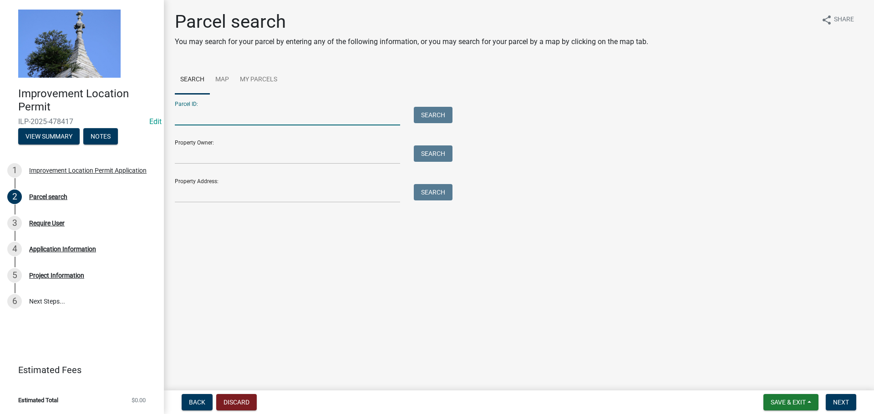
click at [225, 115] on input "Parcel ID:" at bounding box center [287, 116] width 225 height 19
type input "161816000008000007"
click at [427, 114] on button "Search" at bounding box center [433, 115] width 39 height 16
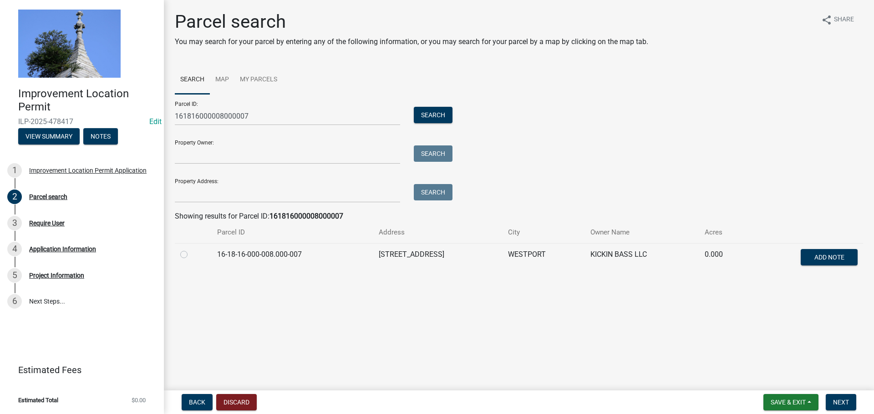
click at [191, 249] on label at bounding box center [191, 249] width 0 height 0
click at [191, 254] on input "radio" at bounding box center [194, 252] width 6 height 6
radio input "true"
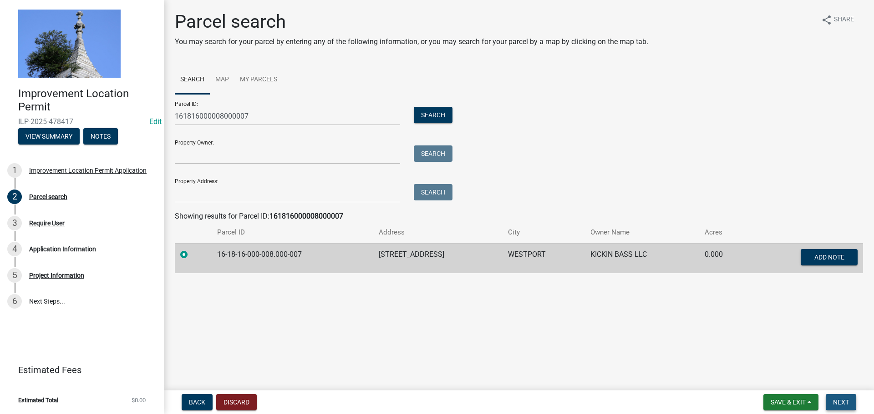
click at [849, 403] on button "Next" at bounding box center [840, 402] width 30 height 16
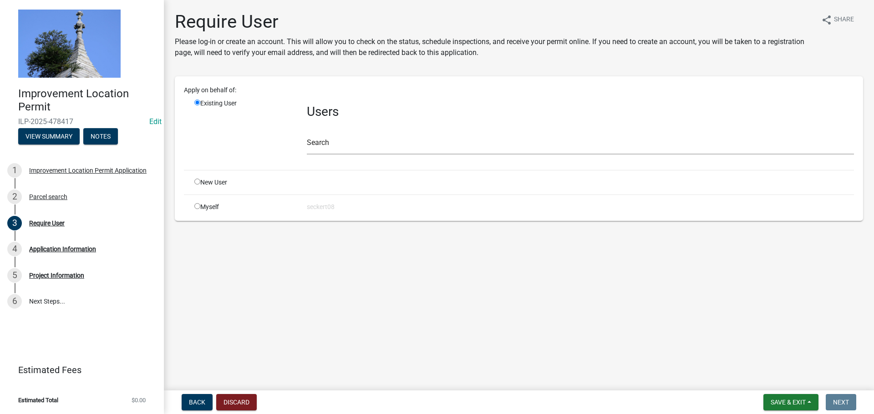
click at [197, 204] on input "radio" at bounding box center [197, 206] width 6 height 6
radio input "true"
radio input "false"
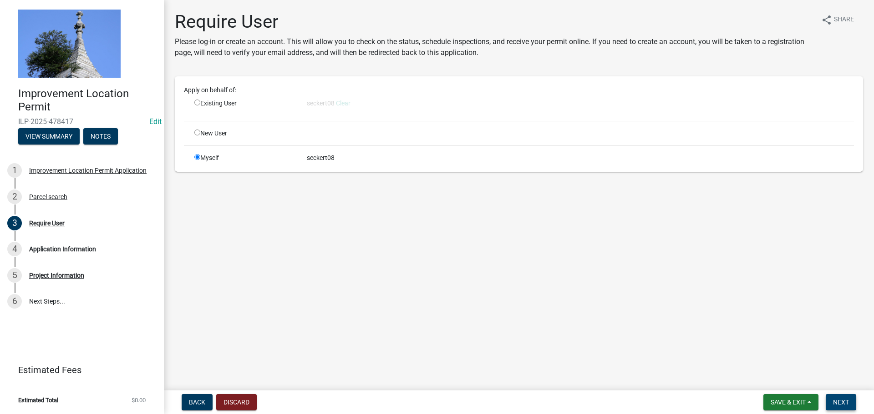
click at [850, 405] on button "Next" at bounding box center [840, 402] width 30 height 16
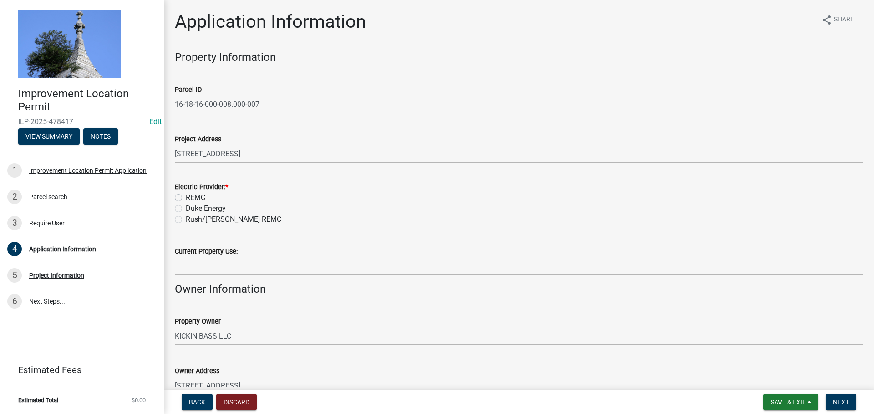
click at [186, 197] on label "REMC" at bounding box center [196, 197] width 20 height 11
click at [186, 197] on input "REMC" at bounding box center [189, 195] width 6 height 6
radio input "true"
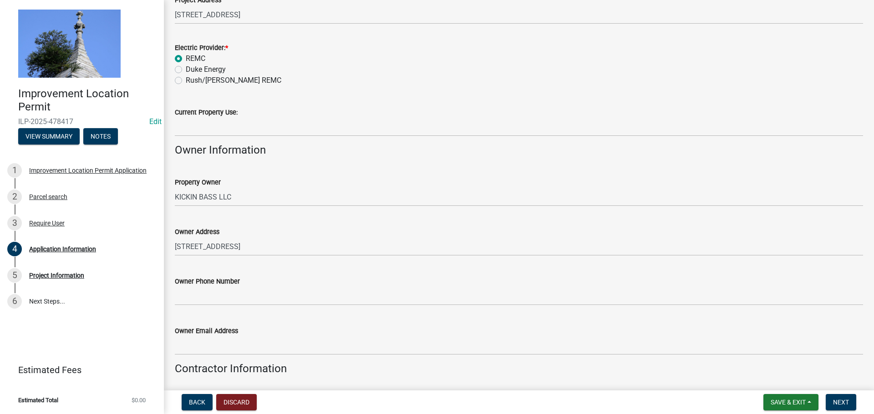
scroll to position [182, 0]
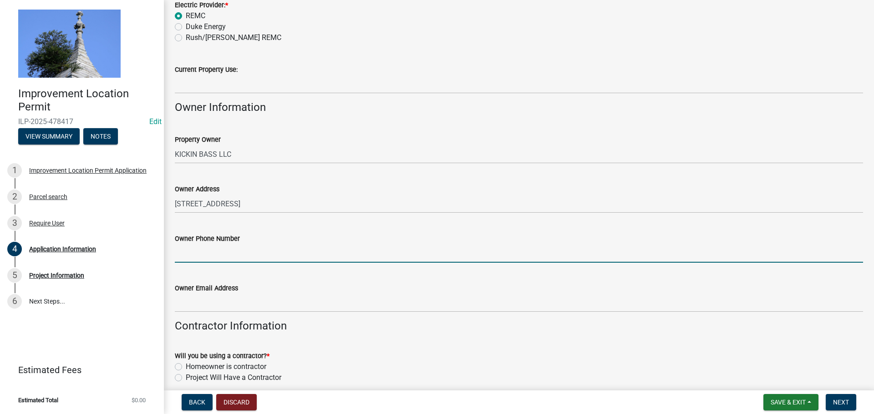
drag, startPoint x: 217, startPoint y: 256, endPoint x: 225, endPoint y: 249, distance: 10.3
click at [217, 256] on input "Owner Phone Number" at bounding box center [519, 253] width 688 height 19
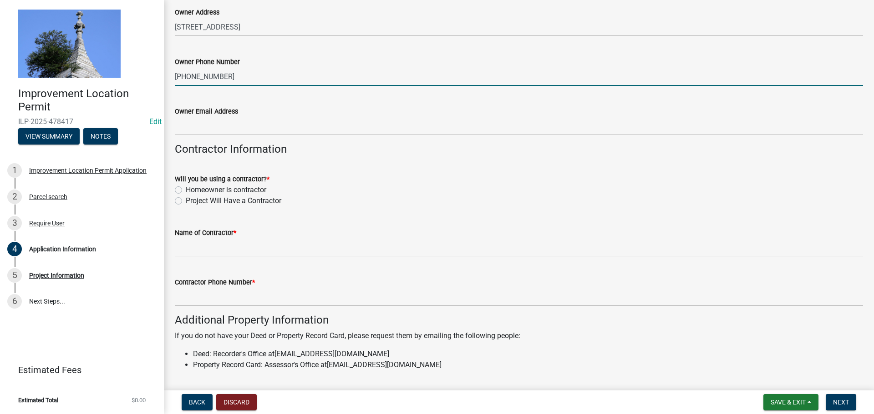
scroll to position [364, 0]
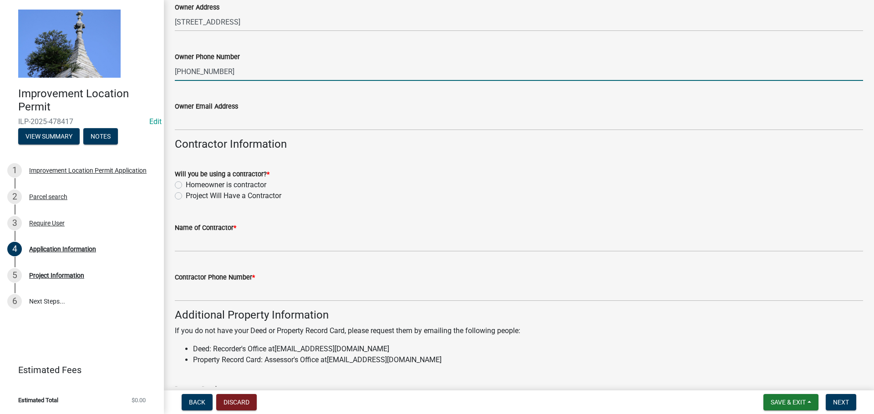
type input "317-828-5881"
click at [186, 194] on label "Project Will Have a Contractor" at bounding box center [234, 196] width 96 height 11
click at [186, 194] on input "Project Will Have a Contractor" at bounding box center [189, 194] width 6 height 6
radio input "true"
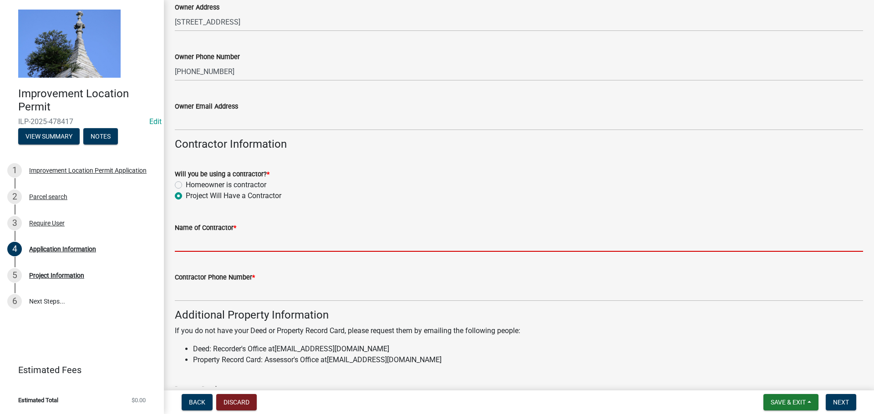
click at [183, 240] on input "Name of Contractor *" at bounding box center [519, 242] width 688 height 19
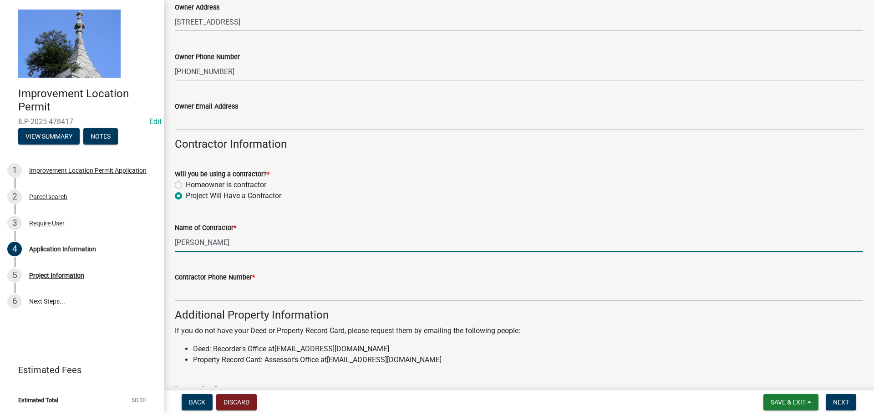
type input "Frank Chuta"
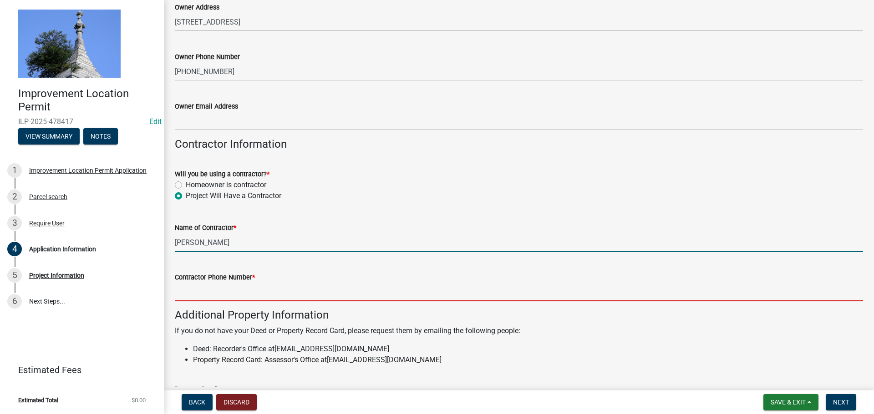
click at [199, 287] on input "Contractor Phone Number *" at bounding box center [519, 292] width 688 height 19
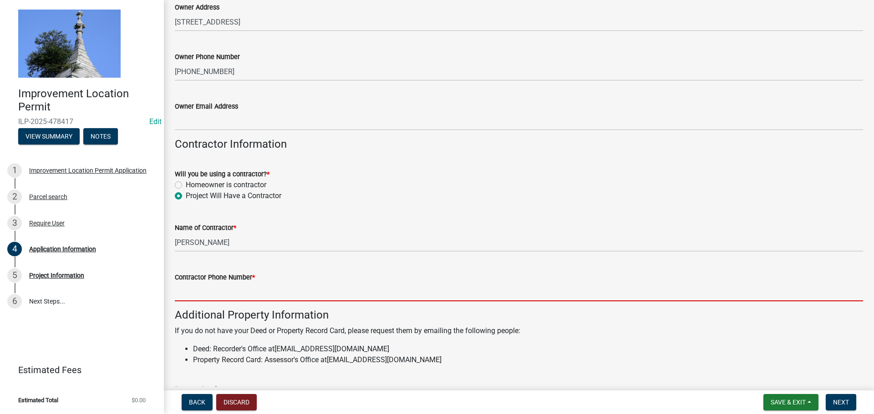
type input "8"
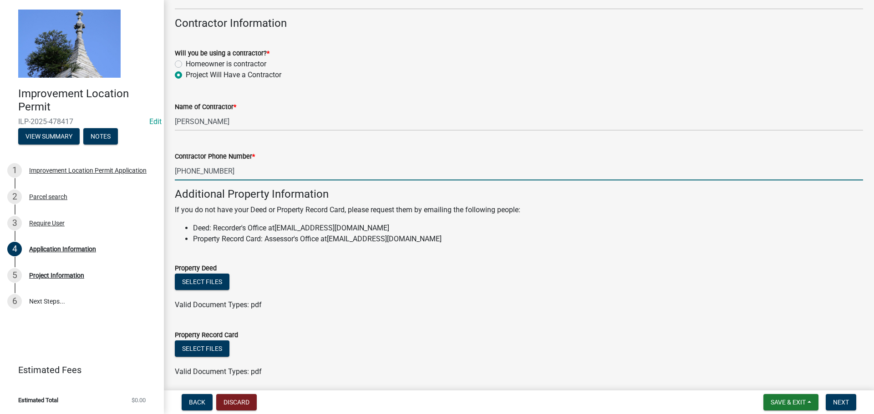
scroll to position [519, 0]
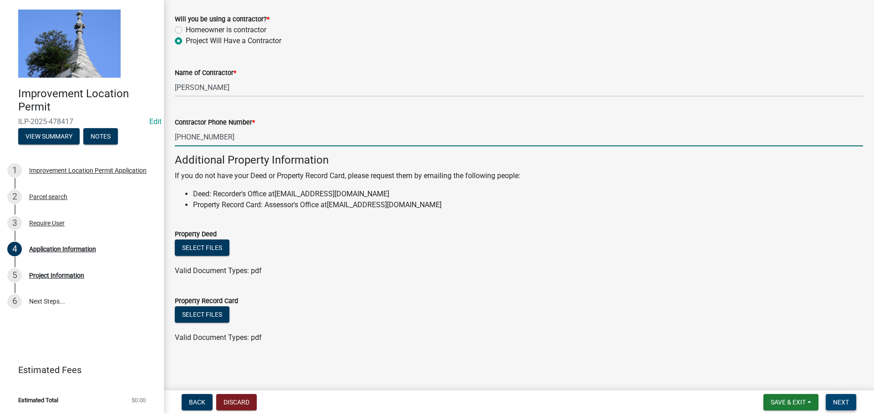
type input "317-460-1301"
click at [830, 399] on button "Next" at bounding box center [840, 402] width 30 height 16
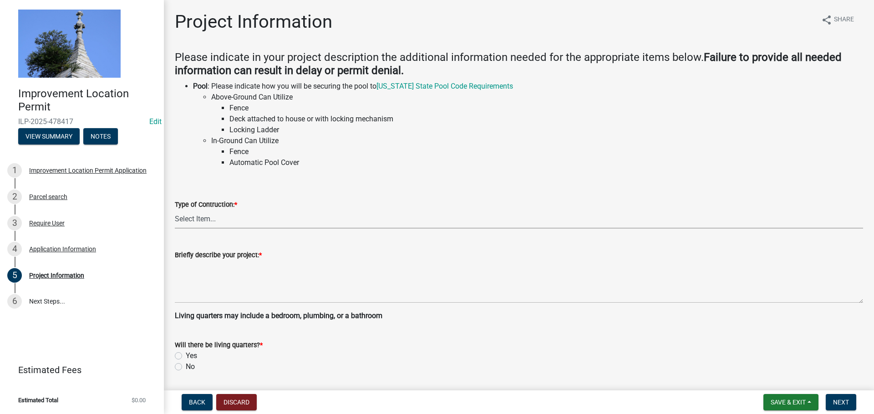
click at [194, 212] on select "Select Item... Addition Attached Garage Boat Dock Cell Tower/Co-Locate Commerci…" at bounding box center [519, 219] width 688 height 19
click at [175, 210] on select "Select Item... Addition Attached Garage Boat Dock Cell Tower/Co-Locate Commerci…" at bounding box center [519, 219] width 688 height 19
select select "f3bc9023-fd4b-4137-a980-219e42fac529"
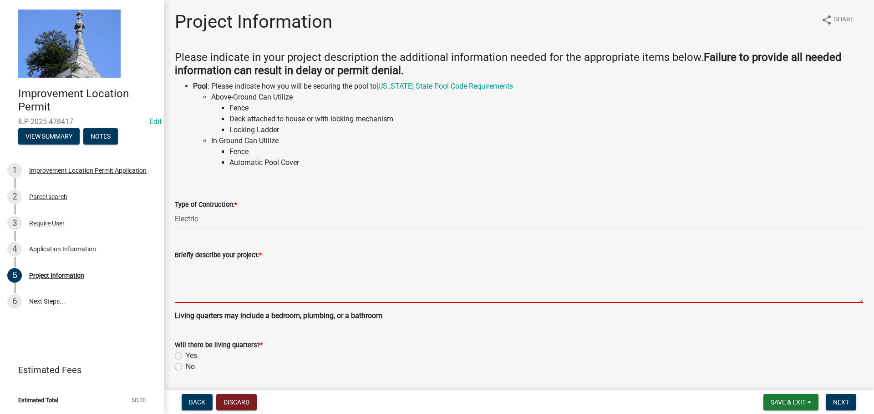
click at [231, 298] on textarea "Briefly describe your project: *" at bounding box center [519, 282] width 688 height 43
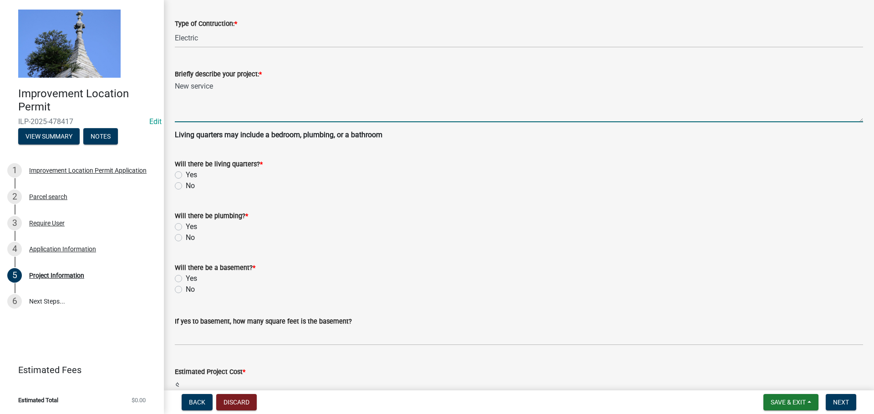
scroll to position [182, 0]
type textarea "New service"
click at [186, 186] on label "No" at bounding box center [190, 185] width 9 height 11
click at [186, 186] on input "No" at bounding box center [189, 183] width 6 height 6
radio input "true"
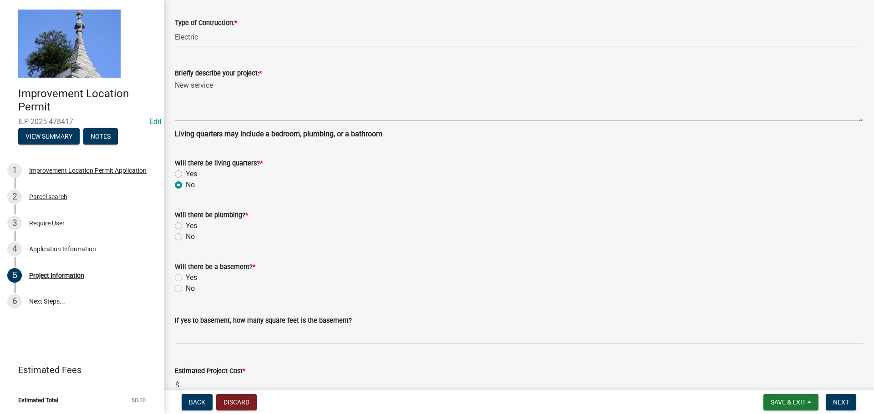
click at [186, 236] on label "No" at bounding box center [190, 237] width 9 height 11
click at [186, 236] on input "No" at bounding box center [189, 235] width 6 height 6
radio input "true"
click at [186, 291] on label "No" at bounding box center [190, 288] width 9 height 11
click at [186, 289] on input "No" at bounding box center [189, 286] width 6 height 6
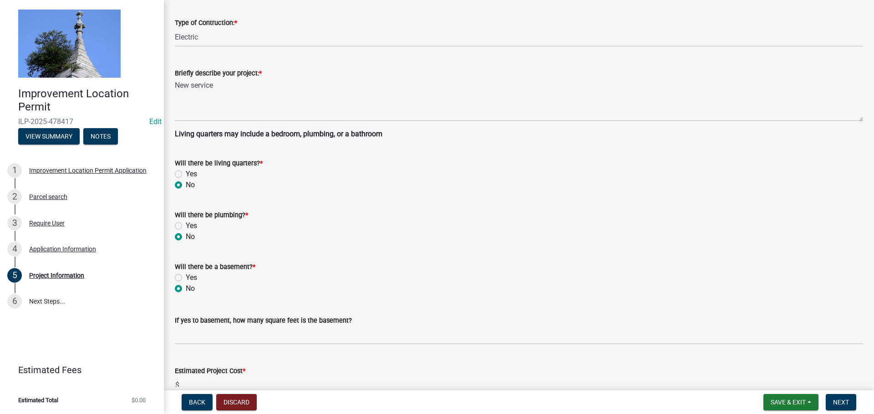
radio input "true"
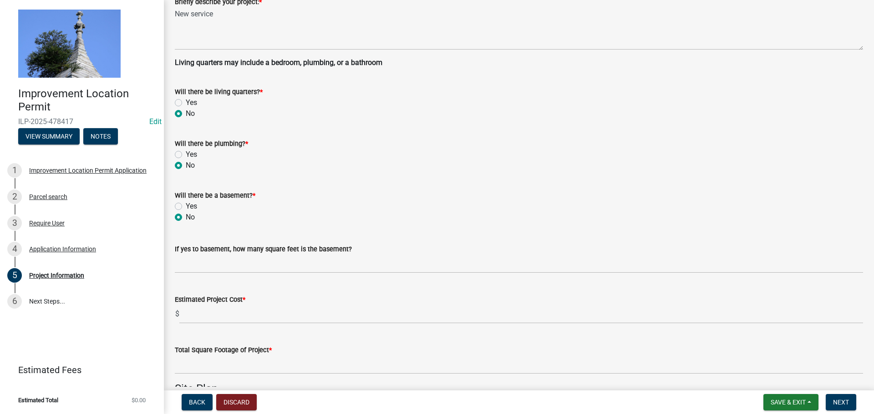
scroll to position [273, 0]
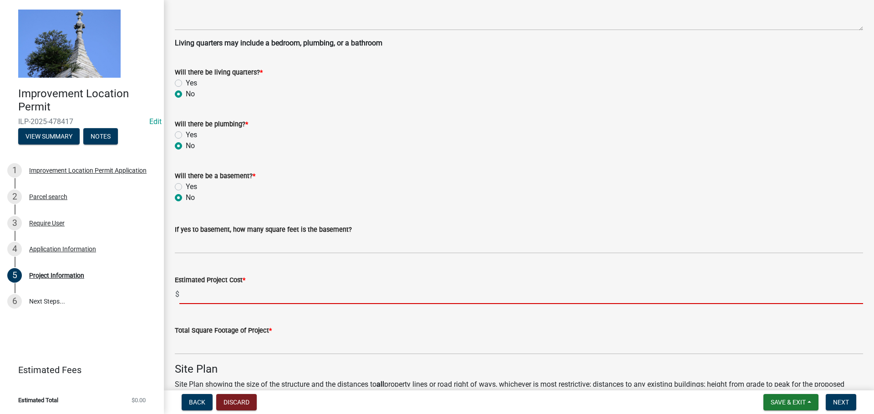
click at [186, 293] on input "text" at bounding box center [520, 295] width 683 height 19
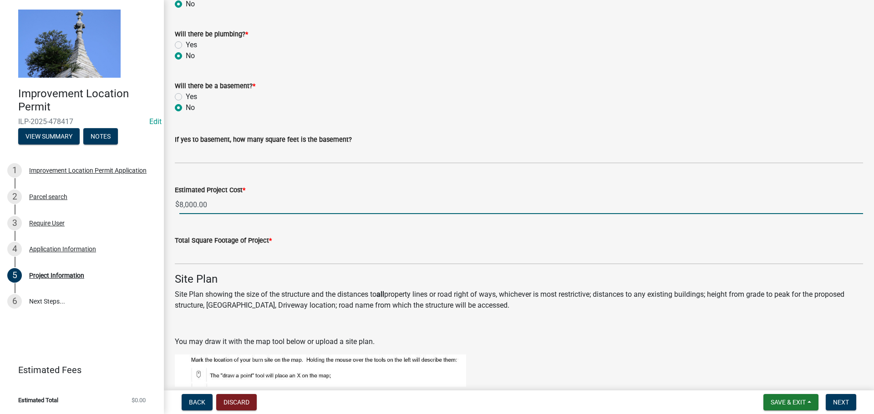
scroll to position [364, 0]
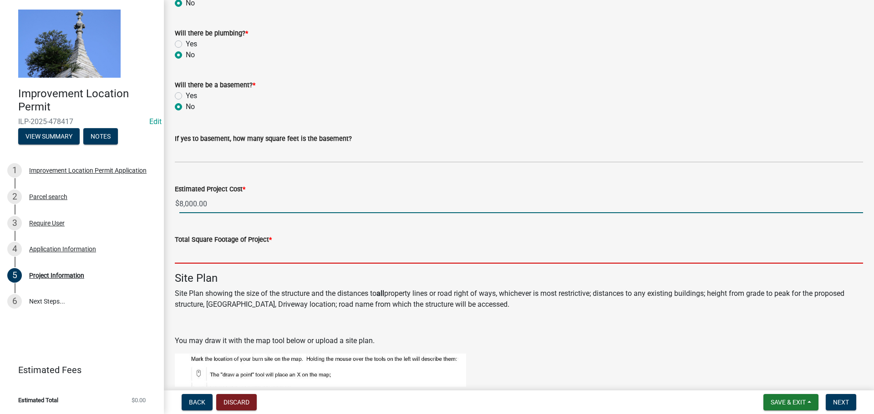
type input "8000"
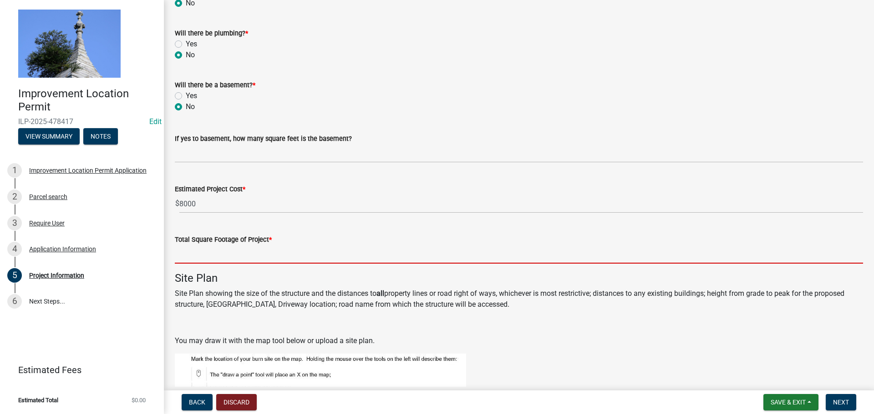
click at [197, 257] on input "text" at bounding box center [519, 254] width 688 height 19
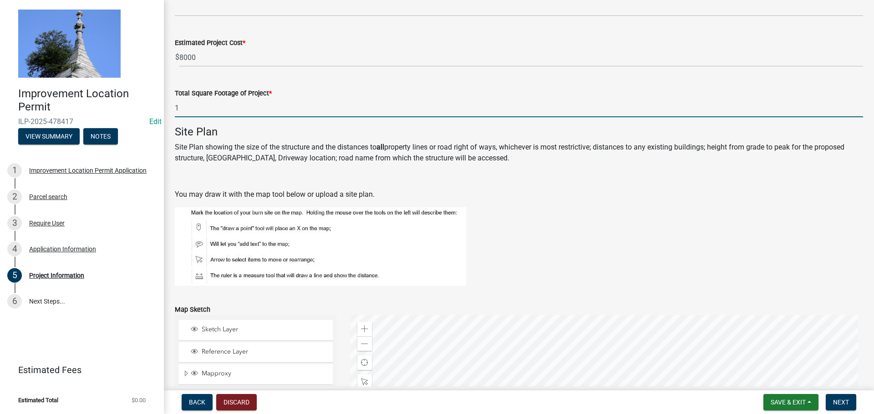
scroll to position [546, 0]
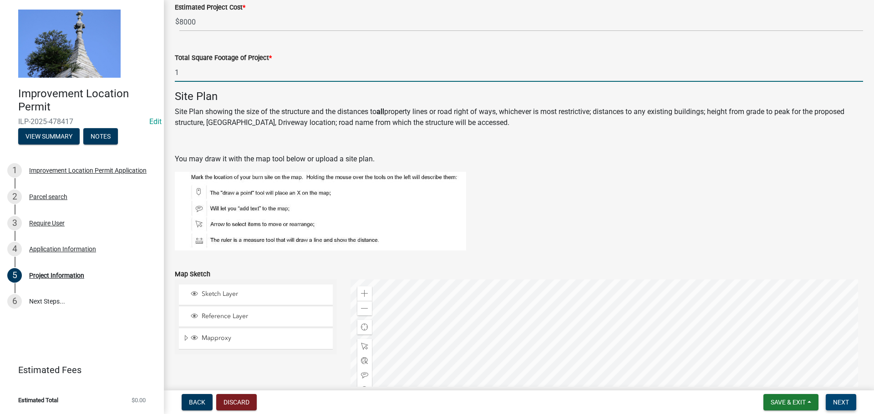
type input "1"
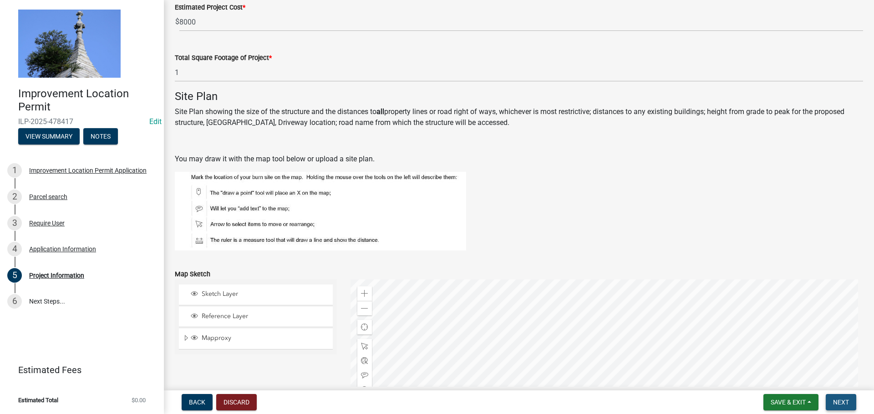
click at [849, 403] on button "Next" at bounding box center [840, 402] width 30 height 16
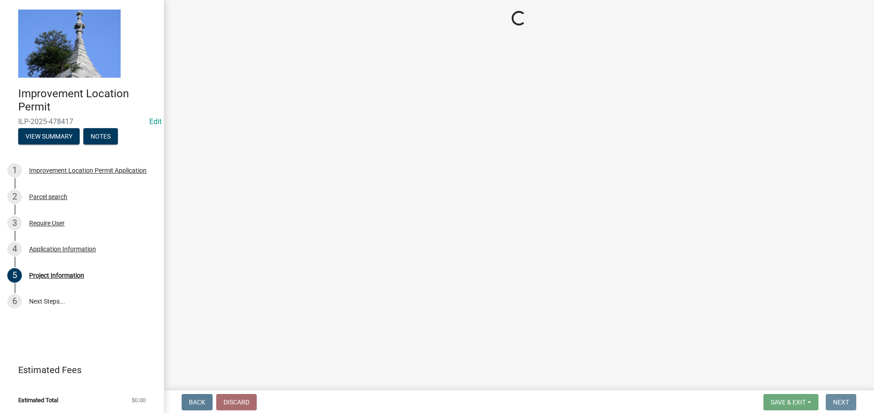
scroll to position [0, 0]
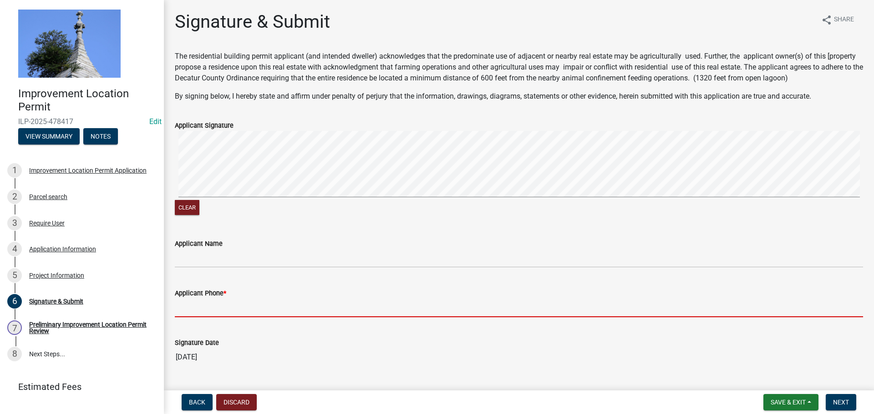
click at [200, 303] on input "Applicant Phone *" at bounding box center [519, 308] width 688 height 19
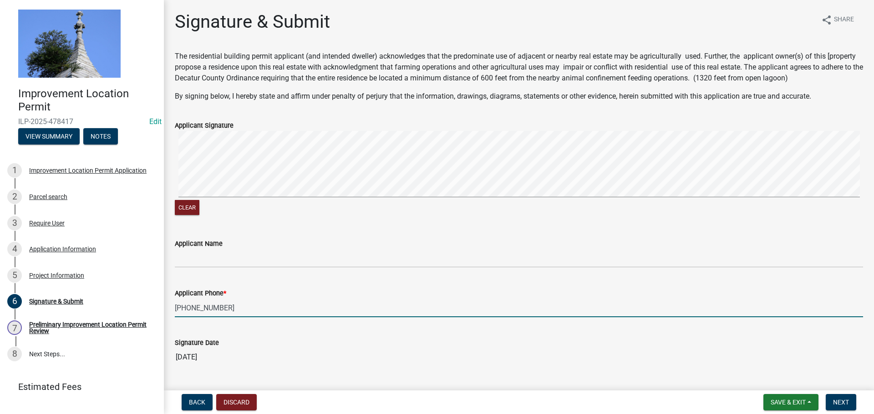
scroll to position [22, 0]
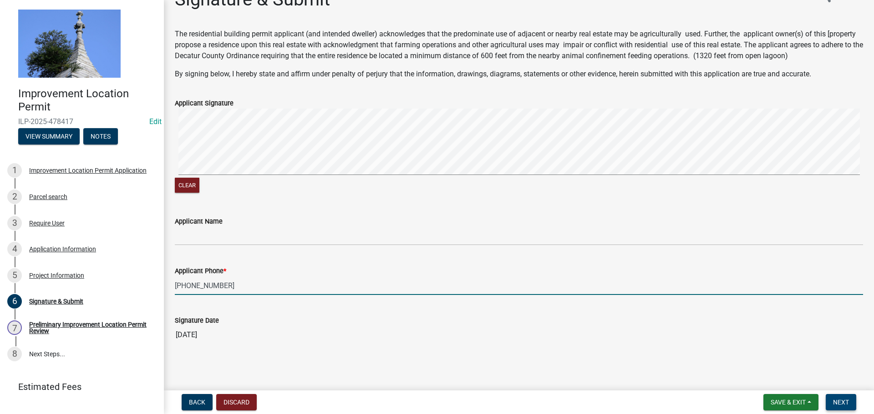
type input "317-828-5881"
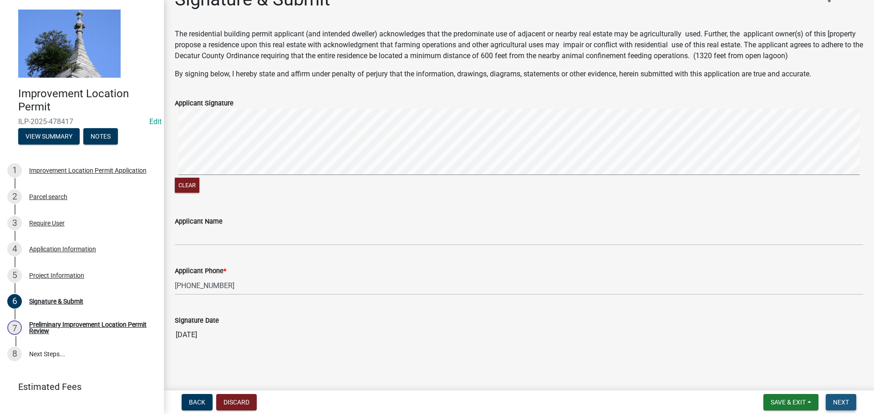
drag, startPoint x: 828, startPoint y: 398, endPoint x: 834, endPoint y: 399, distance: 6.0
click at [829, 398] on button "Next" at bounding box center [840, 402] width 30 height 16
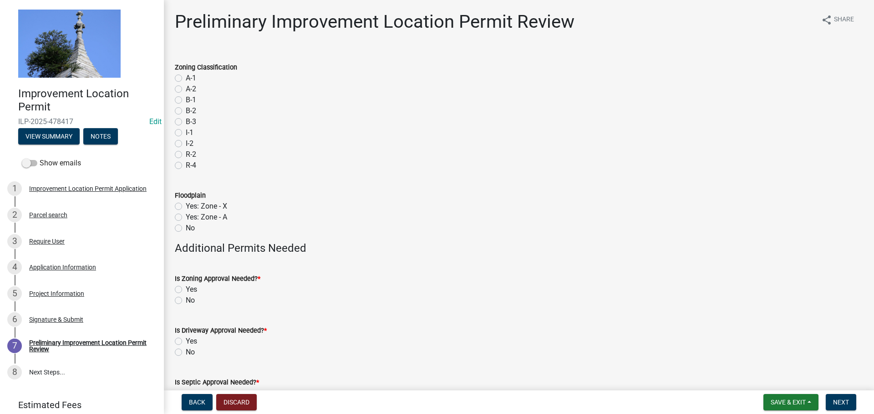
click at [186, 78] on label "A-1" at bounding box center [191, 78] width 10 height 11
click at [186, 78] on input "A-1" at bounding box center [189, 76] width 6 height 6
radio input "true"
click at [186, 229] on label "No" at bounding box center [190, 228] width 9 height 11
click at [186, 229] on input "No" at bounding box center [189, 226] width 6 height 6
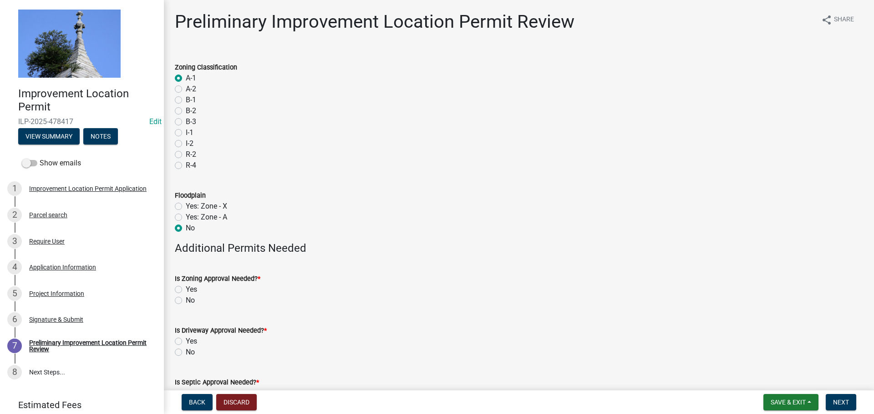
radio input "true"
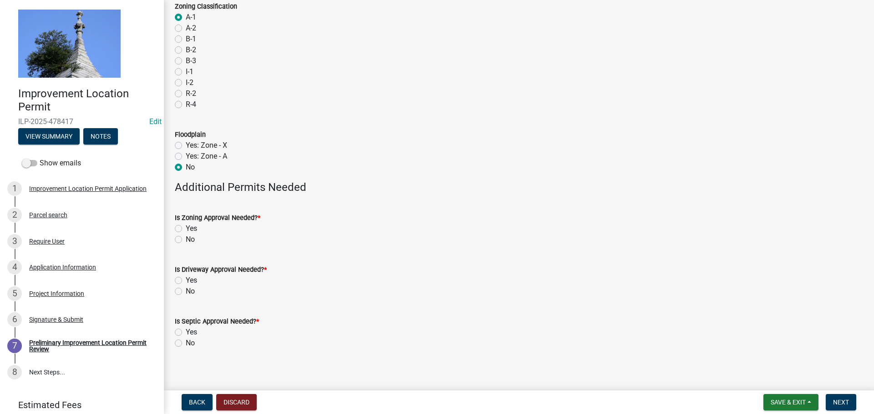
scroll to position [66, 0]
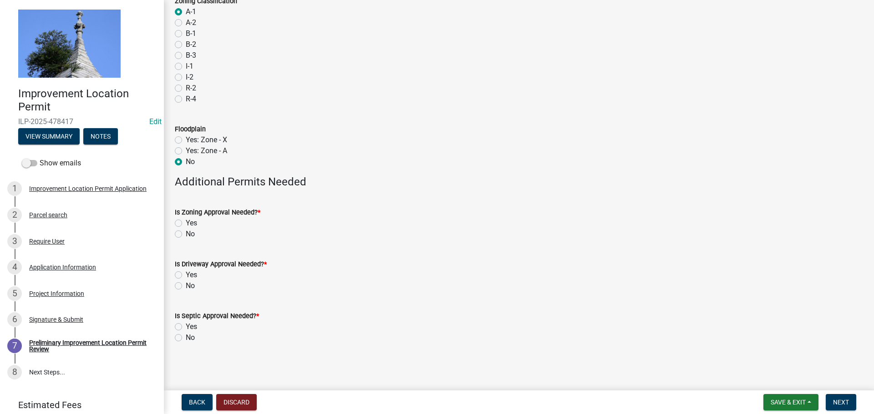
click at [186, 231] on label "No" at bounding box center [190, 234] width 9 height 11
click at [186, 231] on input "No" at bounding box center [189, 232] width 6 height 6
radio input "true"
click at [186, 288] on label "No" at bounding box center [190, 286] width 9 height 11
click at [186, 287] on input "No" at bounding box center [189, 284] width 6 height 6
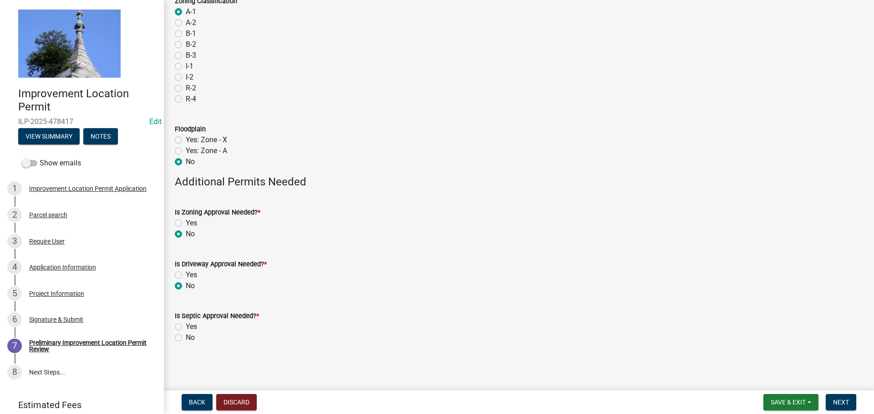
radio input "true"
click at [186, 336] on label "No" at bounding box center [190, 338] width 9 height 11
click at [186, 336] on input "No" at bounding box center [189, 336] width 6 height 6
radio input "true"
click at [840, 400] on span "Next" at bounding box center [841, 402] width 16 height 7
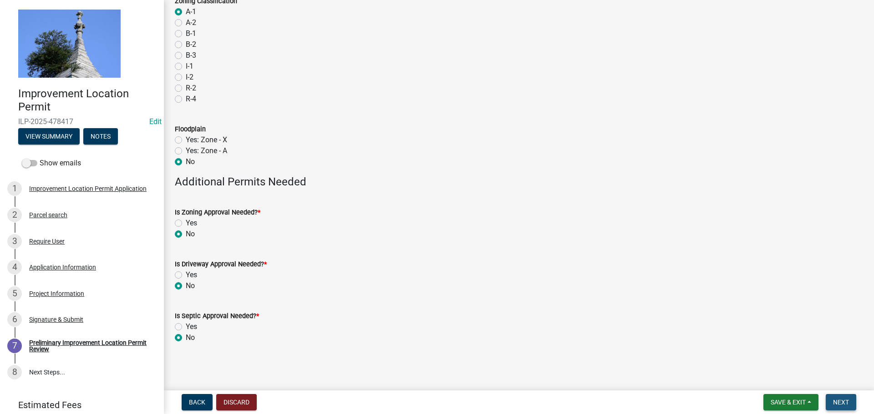
scroll to position [0, 0]
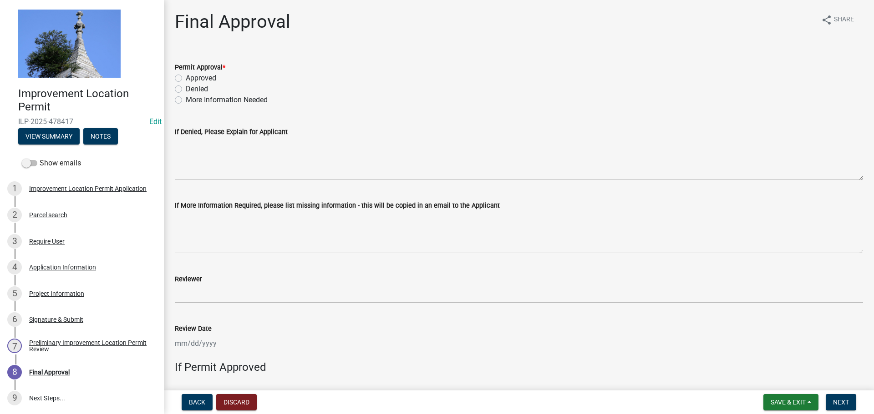
click at [186, 78] on label "Approved" at bounding box center [201, 78] width 30 height 11
click at [186, 78] on input "Approved" at bounding box center [189, 76] width 6 height 6
radio input "true"
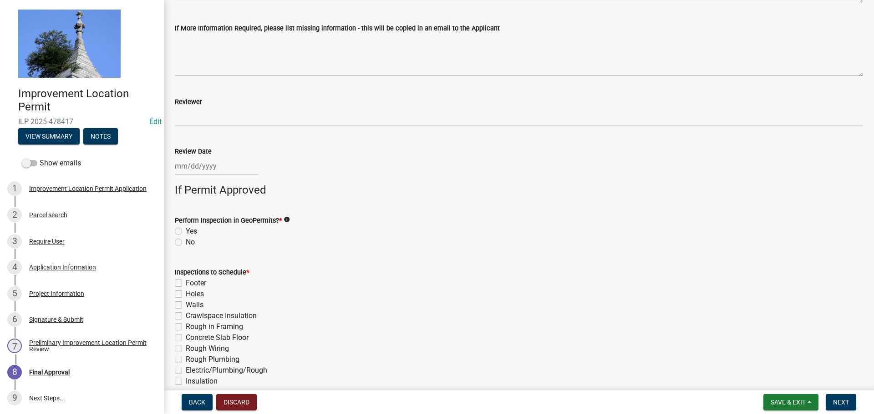
scroll to position [182, 0]
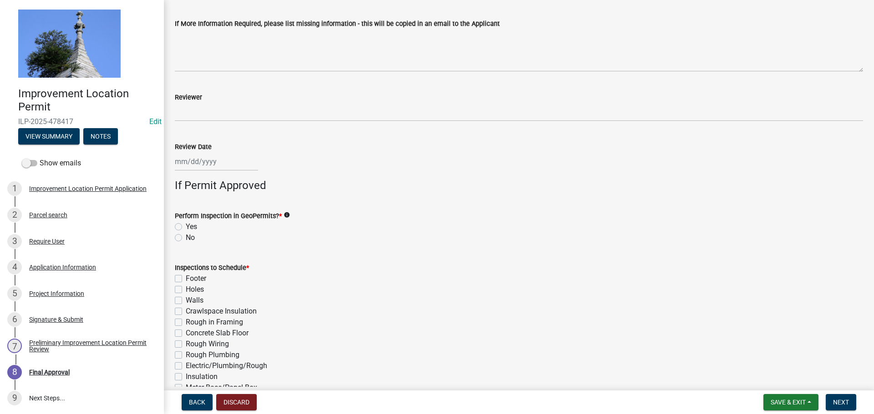
click at [186, 240] on label "No" at bounding box center [190, 237] width 9 height 11
click at [186, 238] on input "No" at bounding box center [189, 235] width 6 height 6
radio input "true"
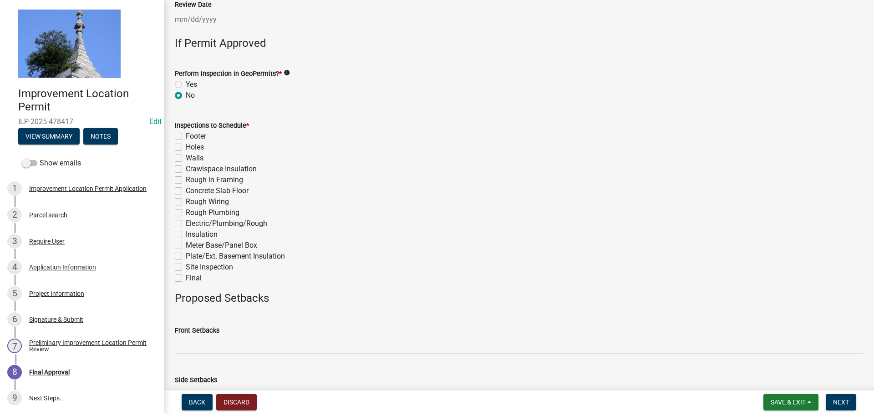
scroll to position [364, 0]
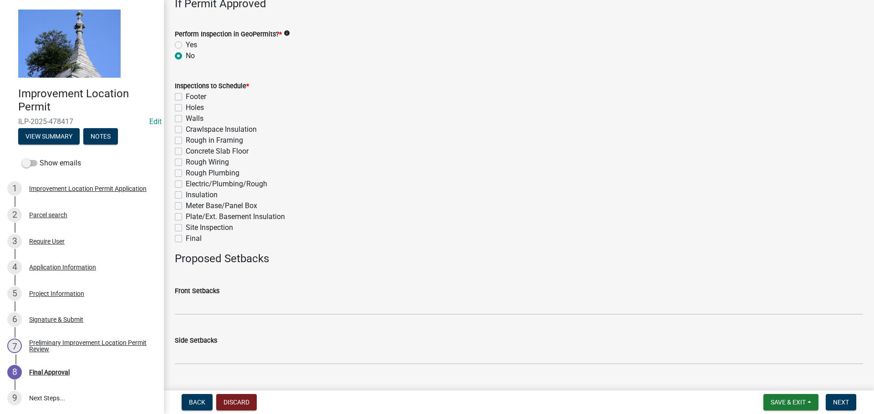
click at [186, 238] on label "Final" at bounding box center [194, 238] width 16 height 11
click at [186, 238] on input "Final" at bounding box center [189, 236] width 6 height 6
checkbox input "true"
checkbox input "false"
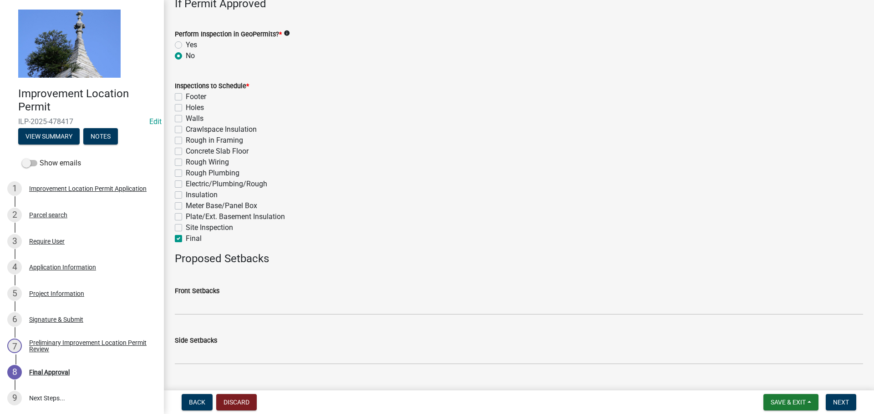
checkbox input "false"
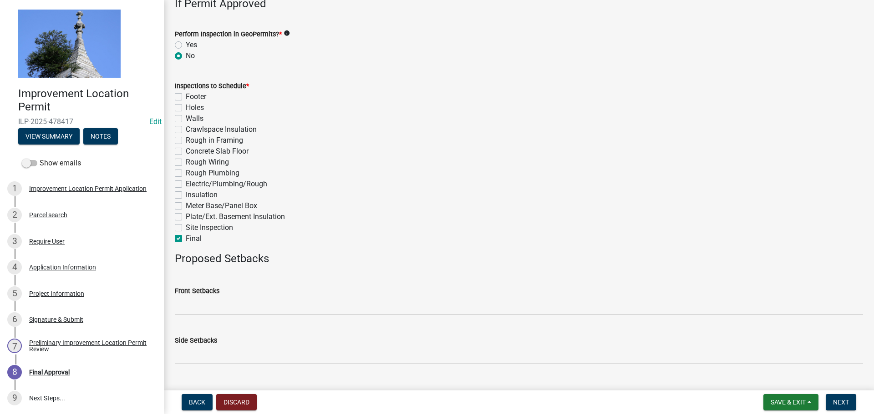
checkbox input "false"
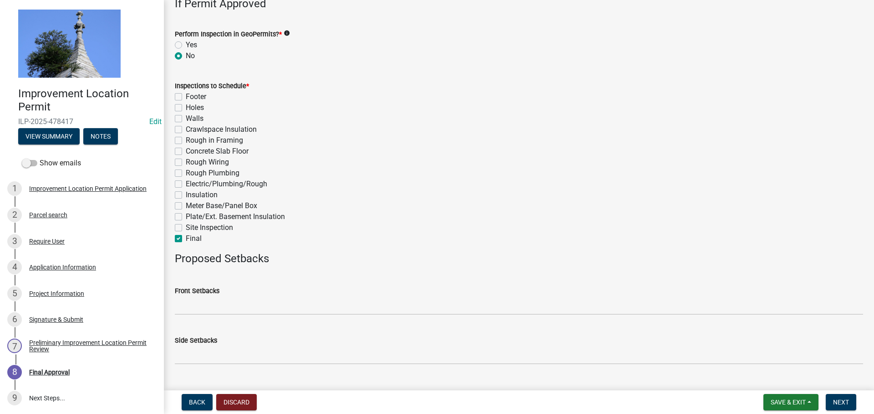
checkbox input "false"
checkbox input "true"
click at [843, 408] on button "Next" at bounding box center [840, 402] width 30 height 16
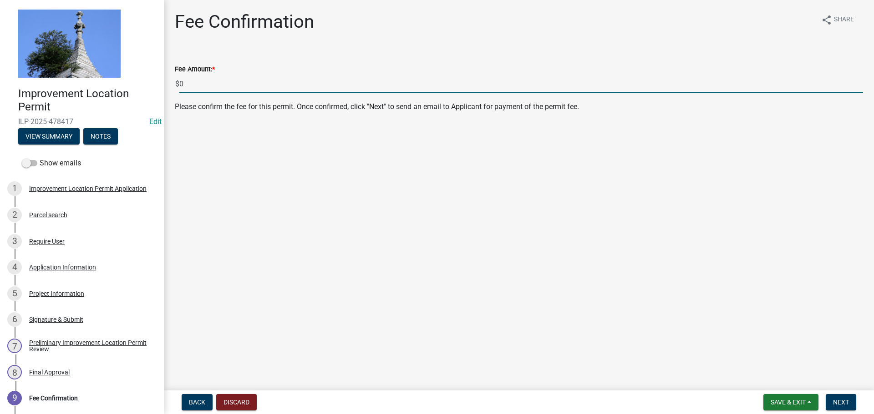
drag, startPoint x: 219, startPoint y: 86, endPoint x: 148, endPoint y: 78, distance: 71.8
click at [148, 78] on div "Improvement Location Permit ILP-2025-478417 Edit View Summary Notes Show emails…" at bounding box center [437, 207] width 874 height 414
type input "80.00"
click at [844, 405] on span "Next" at bounding box center [841, 402] width 16 height 7
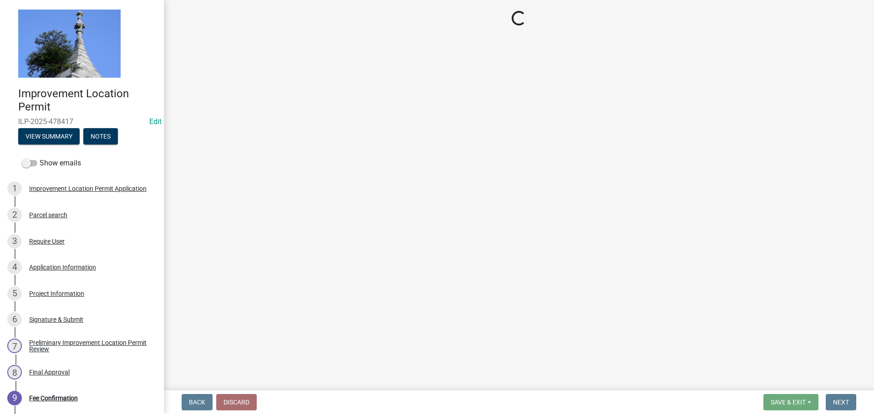
select select "3: 3"
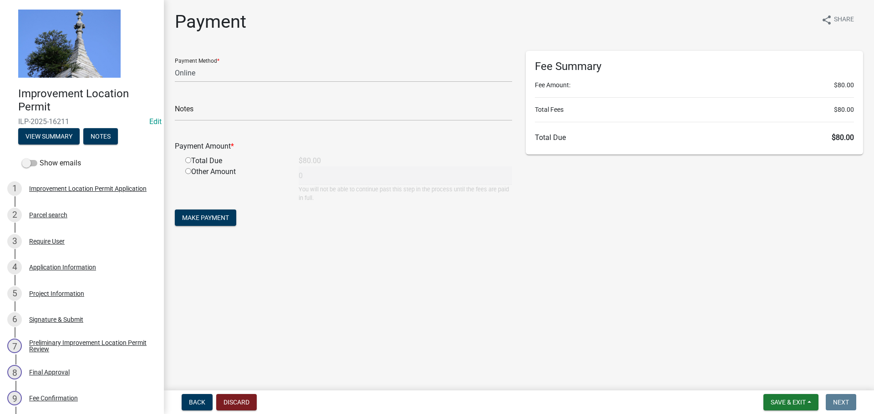
click at [188, 162] on input "radio" at bounding box center [188, 160] width 6 height 6
radio input "true"
type input "80"
click at [194, 213] on button "Make Payment" at bounding box center [205, 218] width 61 height 16
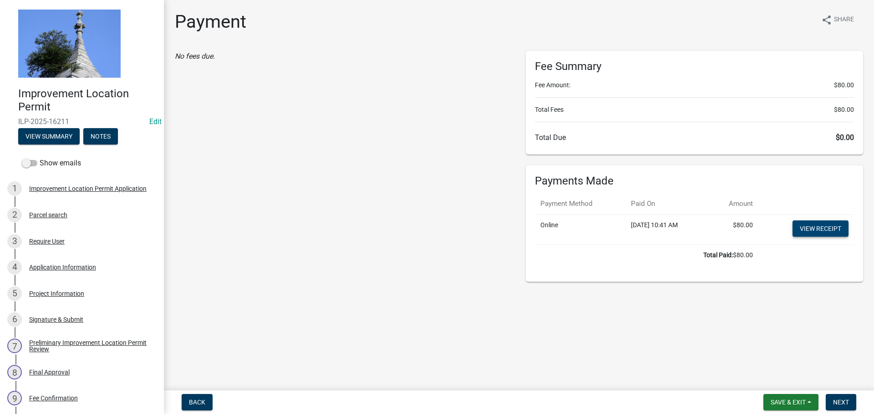
click at [802, 231] on link "View receipt" at bounding box center [820, 229] width 56 height 16
click at [845, 401] on span "Next" at bounding box center [841, 402] width 16 height 7
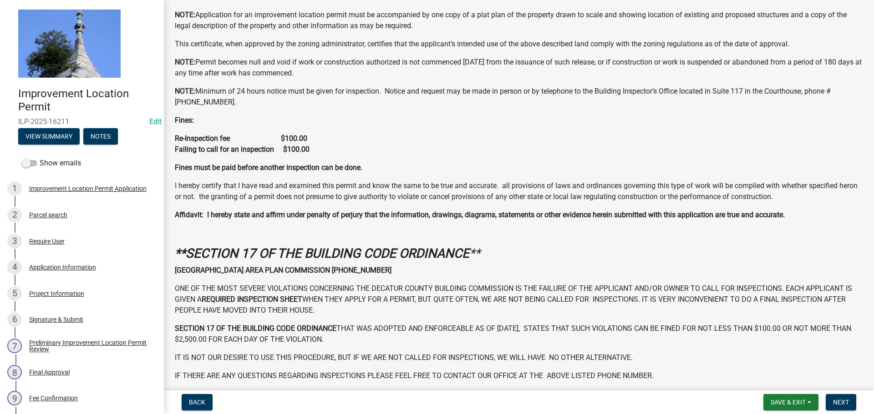
scroll to position [262, 0]
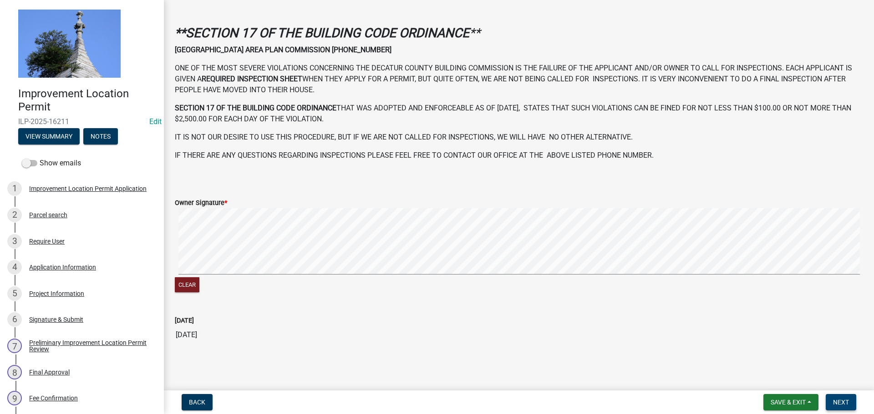
click at [847, 405] on span "Next" at bounding box center [841, 402] width 16 height 7
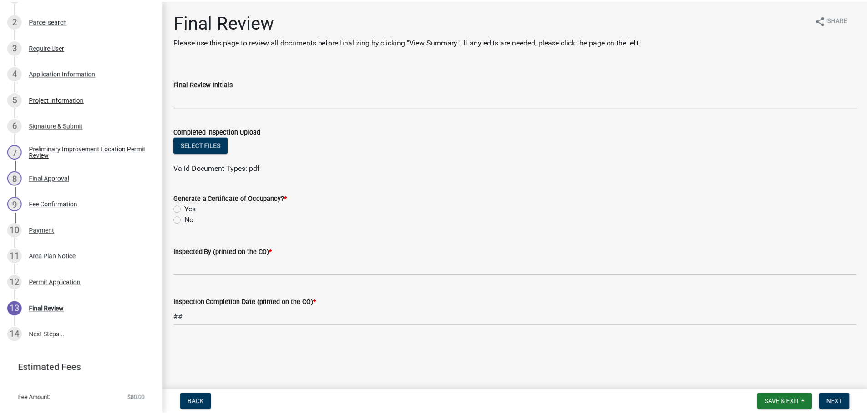
scroll to position [213, 0]
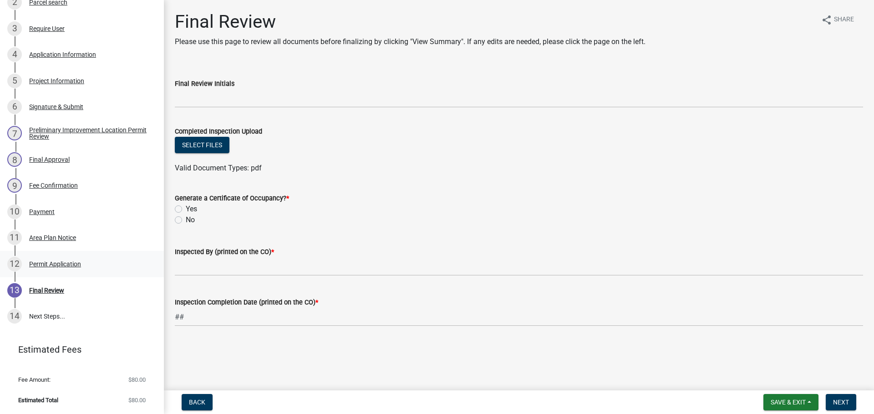
click at [42, 266] on div "Permit Application" at bounding box center [55, 264] width 52 height 6
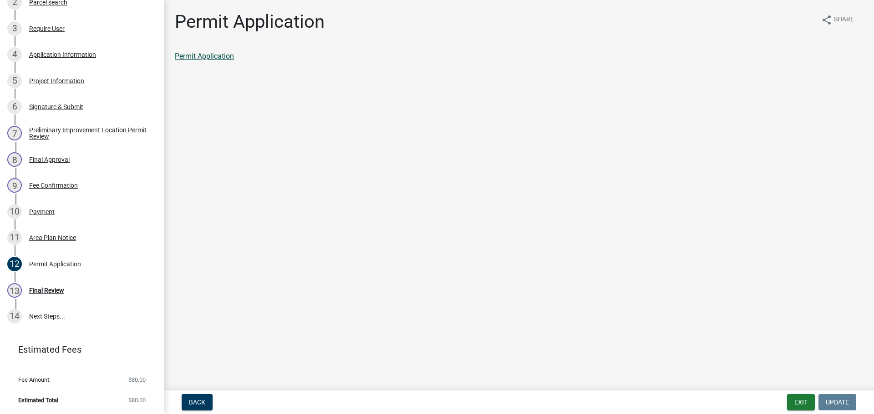
click at [206, 60] on link "Permit Application" at bounding box center [204, 56] width 59 height 9
click at [800, 398] on button "Exit" at bounding box center [801, 402] width 28 height 16
